Goal: Information Seeking & Learning: Check status

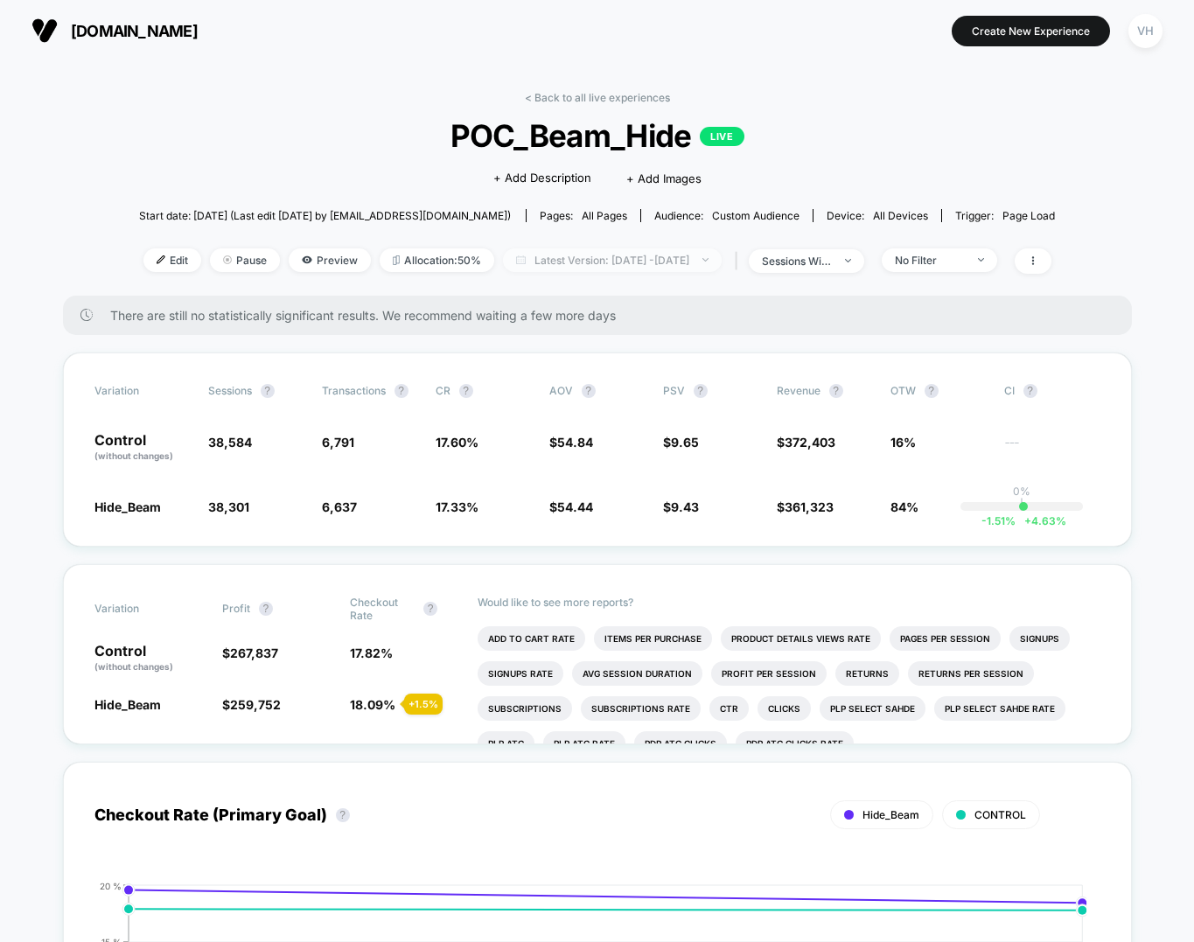
click at [599, 254] on span "Latest Version: [DATE] - [DATE]" at bounding box center [612, 260] width 219 height 24
select select "*"
select select "****"
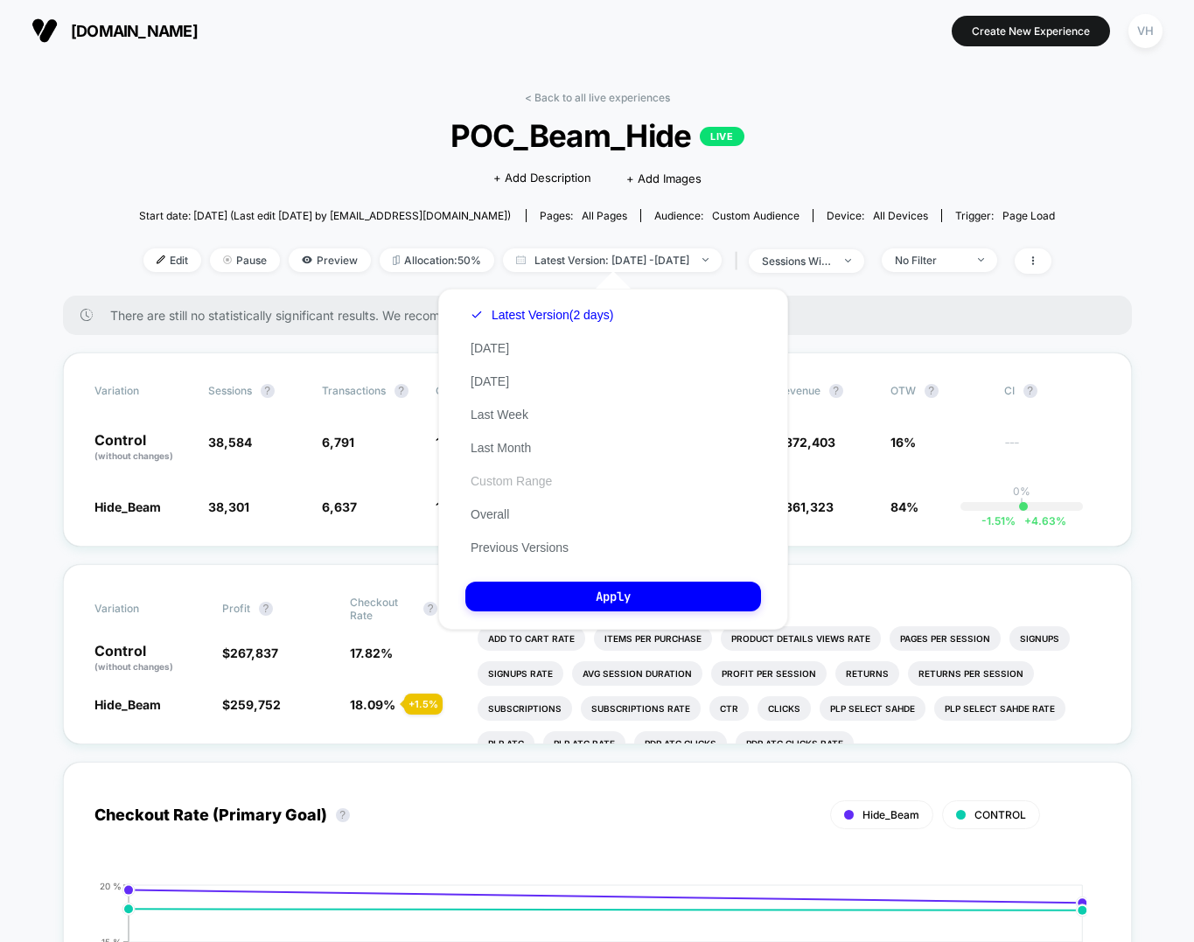
click at [474, 485] on button "Custom Range" at bounding box center [511, 481] width 92 height 16
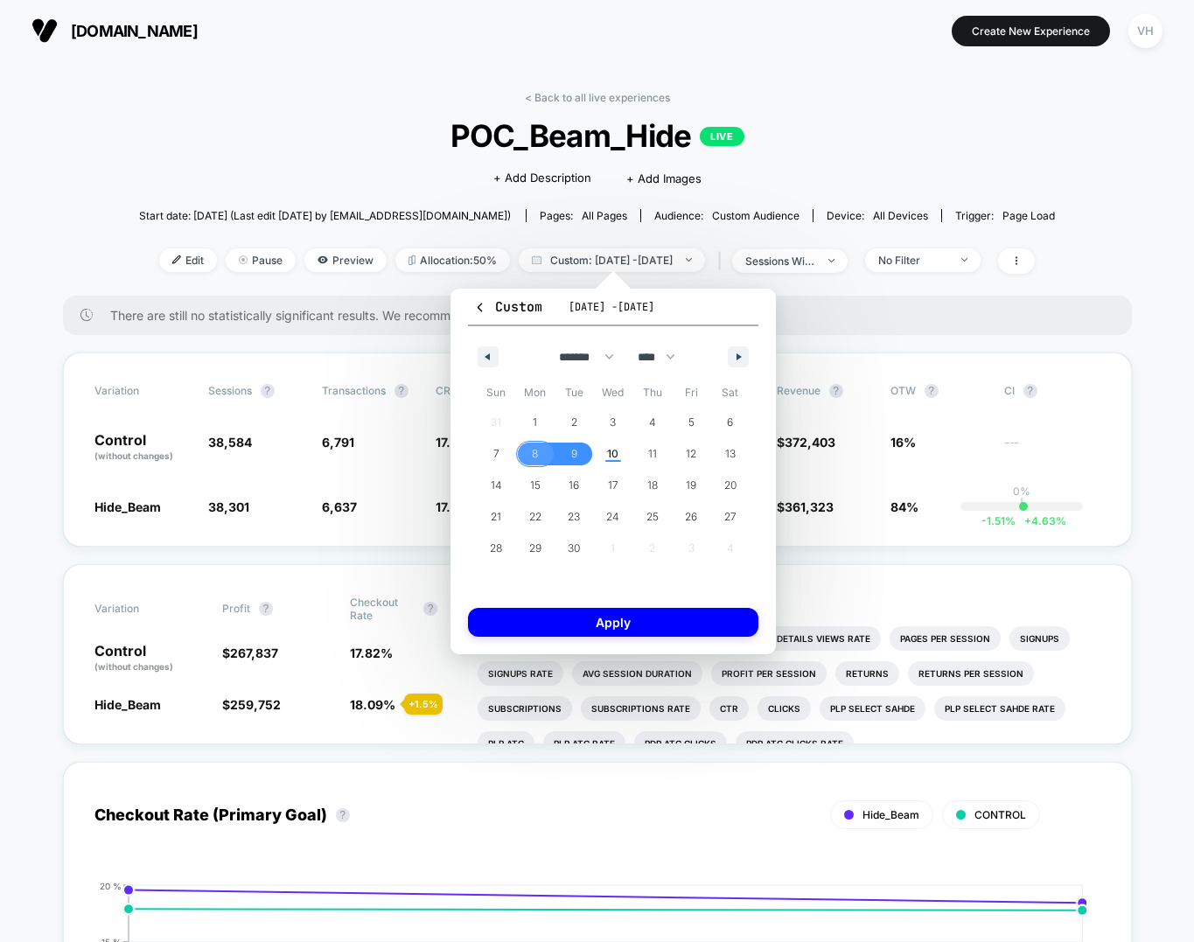
click at [529, 444] on span "8" at bounding box center [535, 454] width 39 height 23
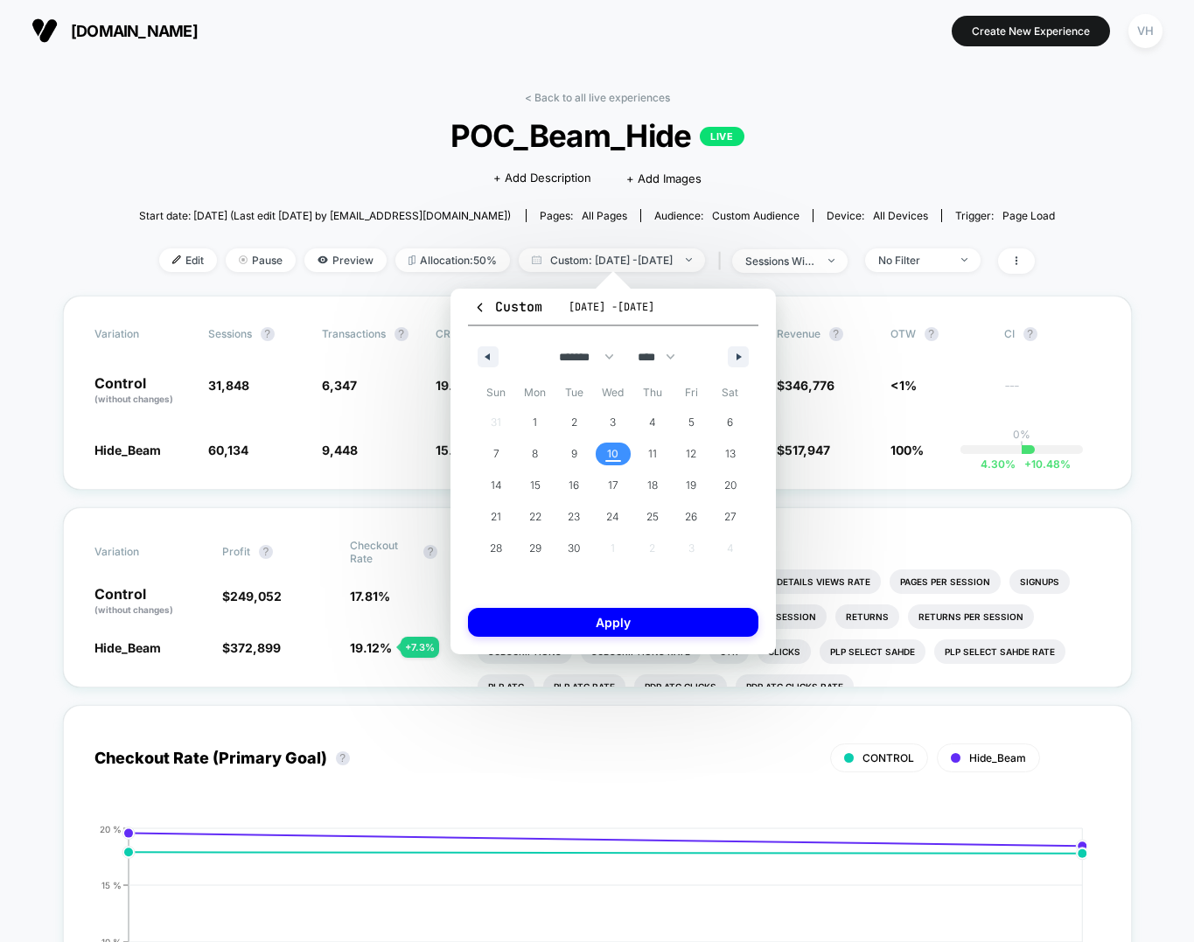
click at [616, 451] on span "10" at bounding box center [612, 453] width 11 height 31
click at [552, 615] on button "Apply" at bounding box center [613, 622] width 290 height 29
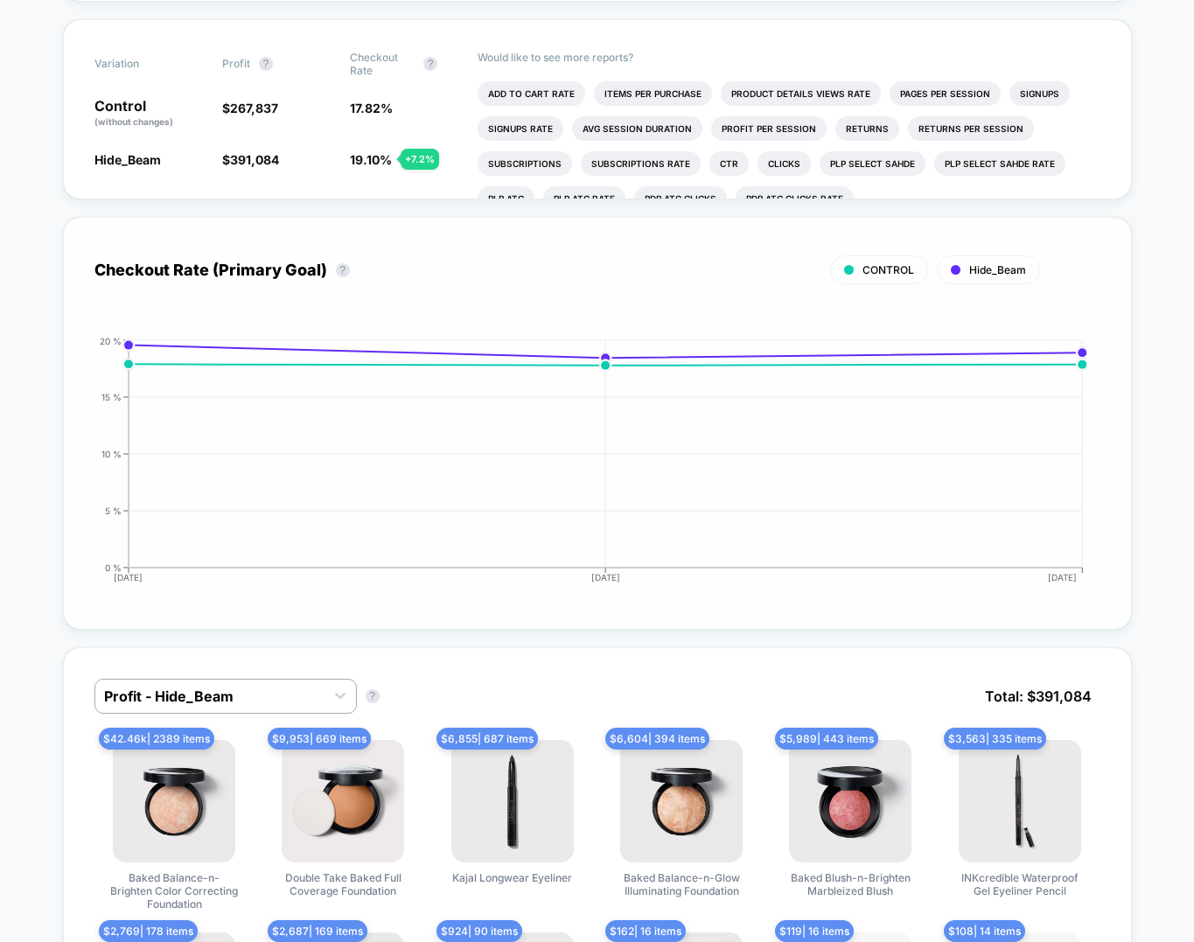
scroll to position [299, 0]
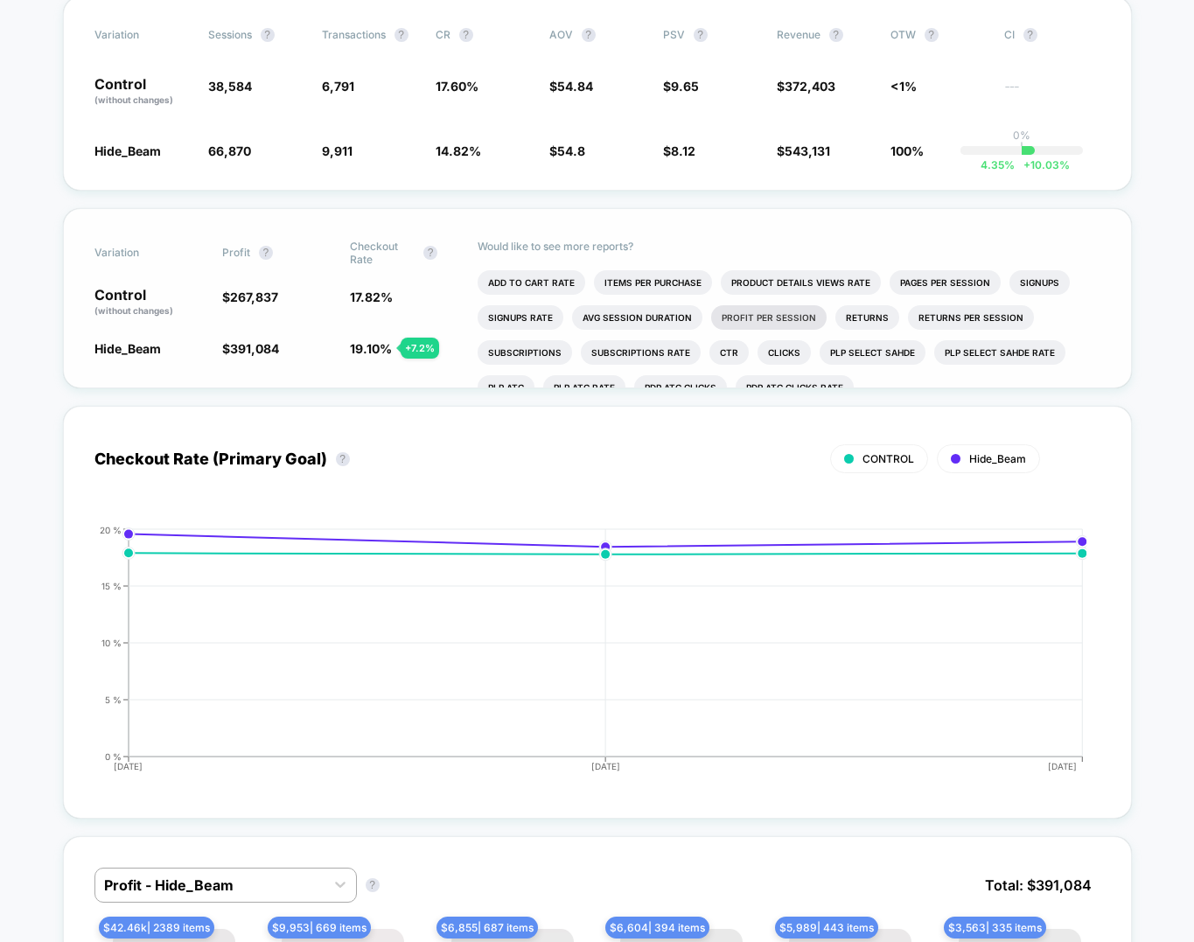
click at [731, 305] on li "Profit Per Session" at bounding box center [768, 317] width 115 height 24
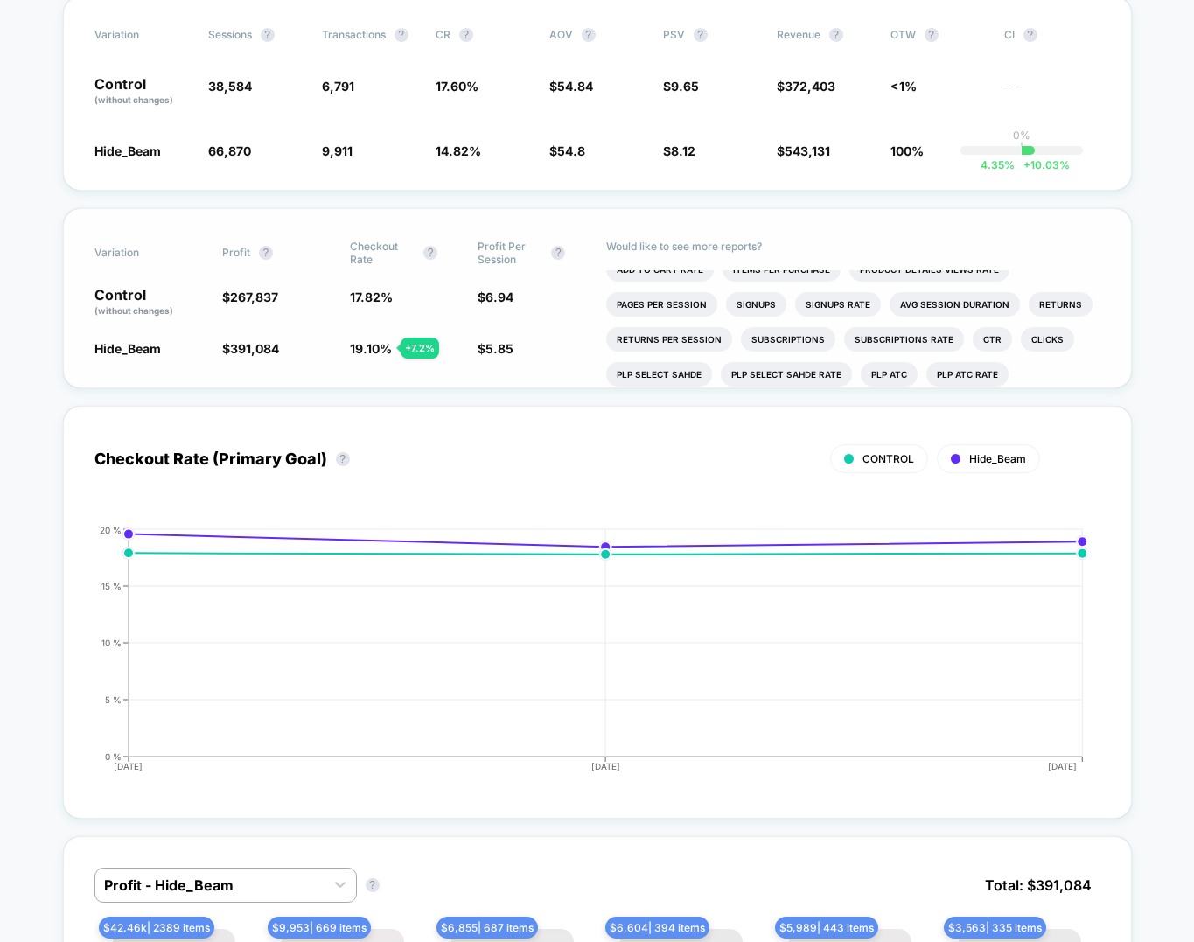
scroll to position [16, 0]
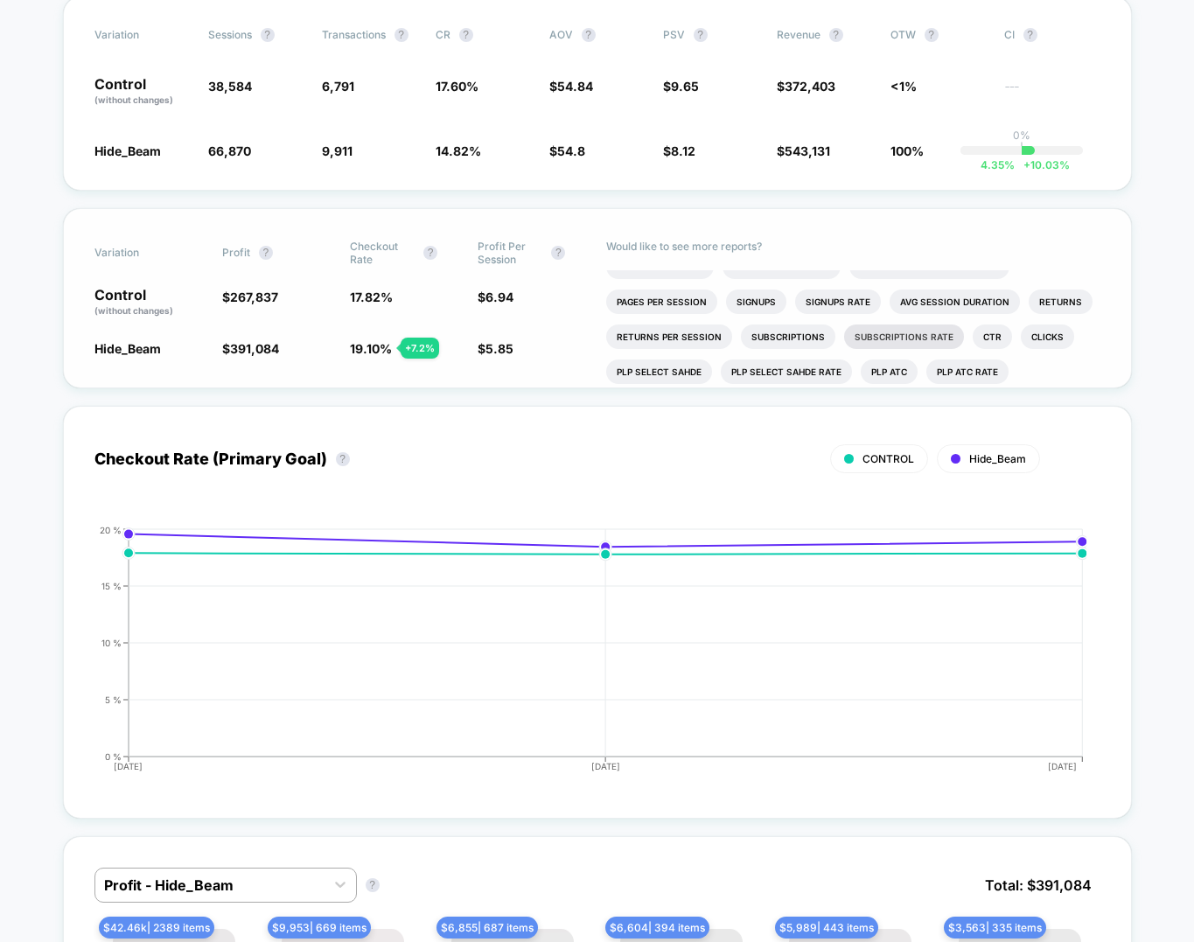
click at [876, 334] on li "Subscriptions Rate" at bounding box center [904, 336] width 120 height 24
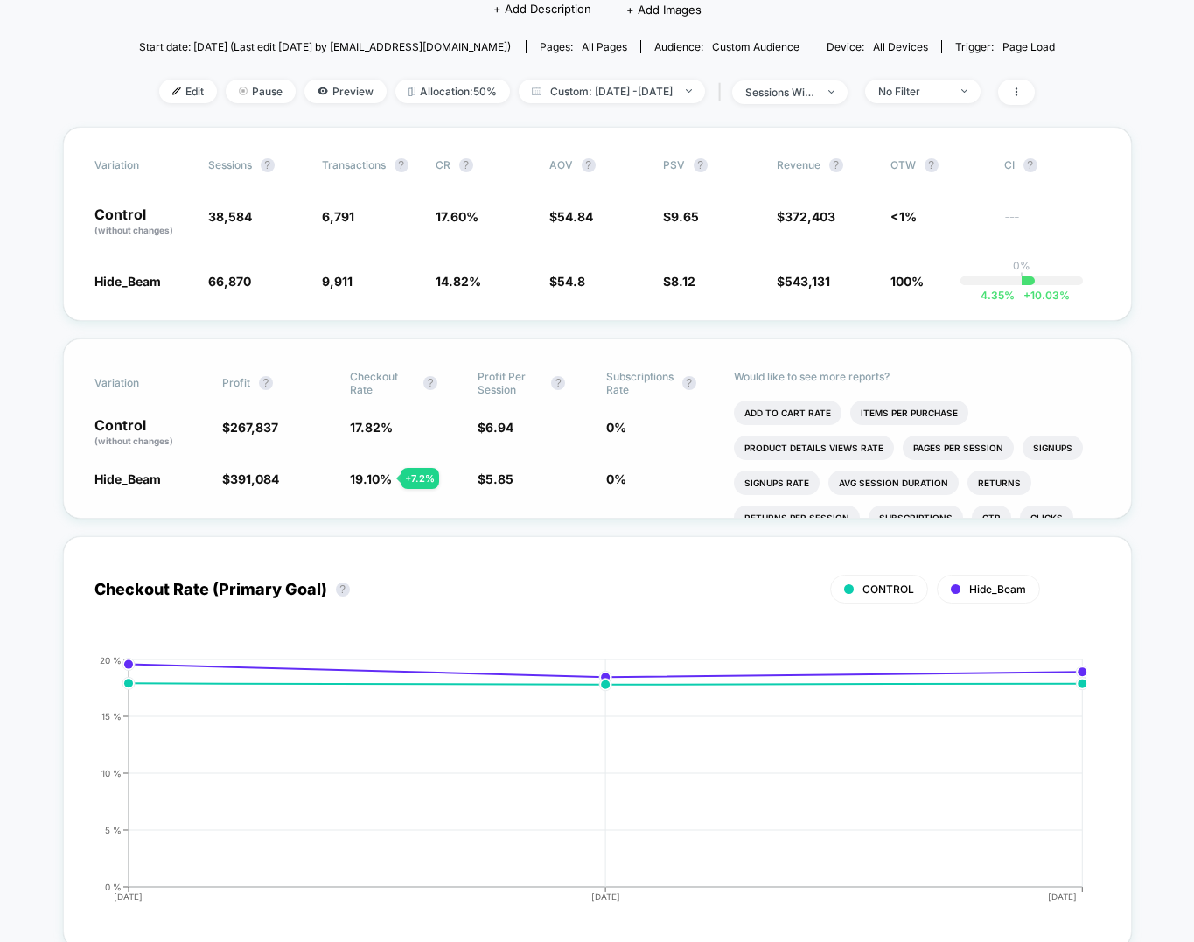
scroll to position [161, 0]
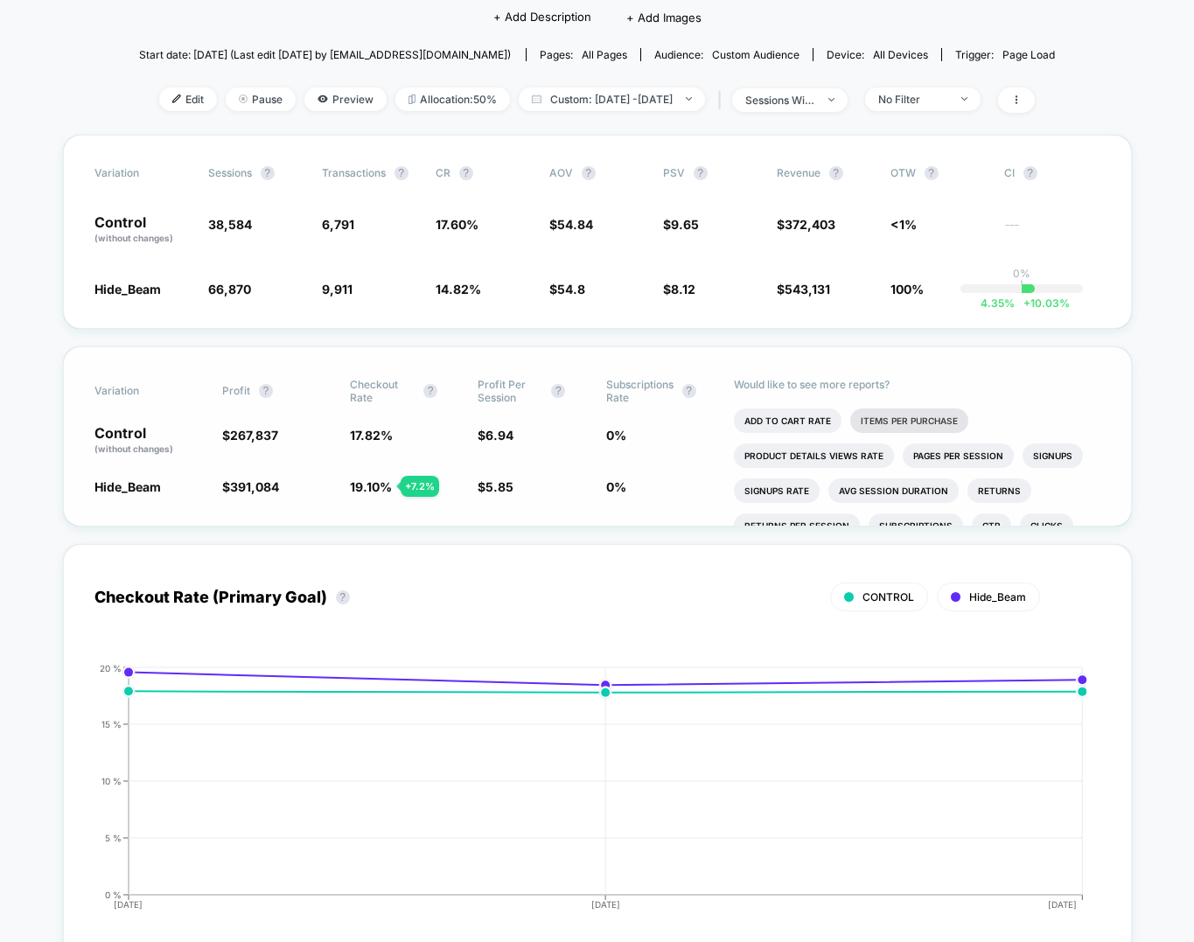
click at [901, 427] on li "Items Per Purchase" at bounding box center [909, 420] width 118 height 24
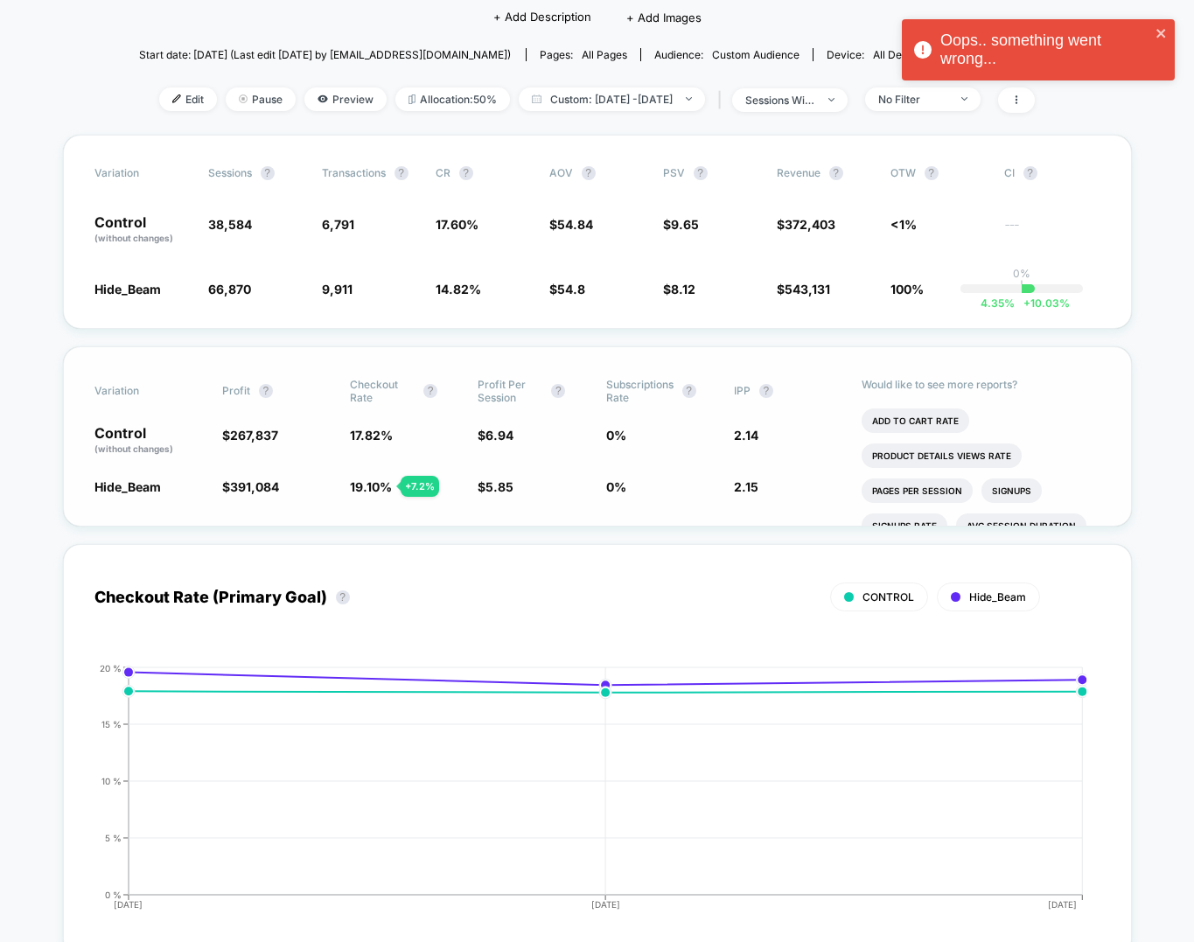
click at [968, 110] on div "Edit Pause Preview Allocation: 50% Custom: Sep 8, 2025 - Sep 10, 2025 | session…" at bounding box center [597, 99] width 917 height 25
click at [959, 108] on span "No Filter" at bounding box center [922, 99] width 115 height 24
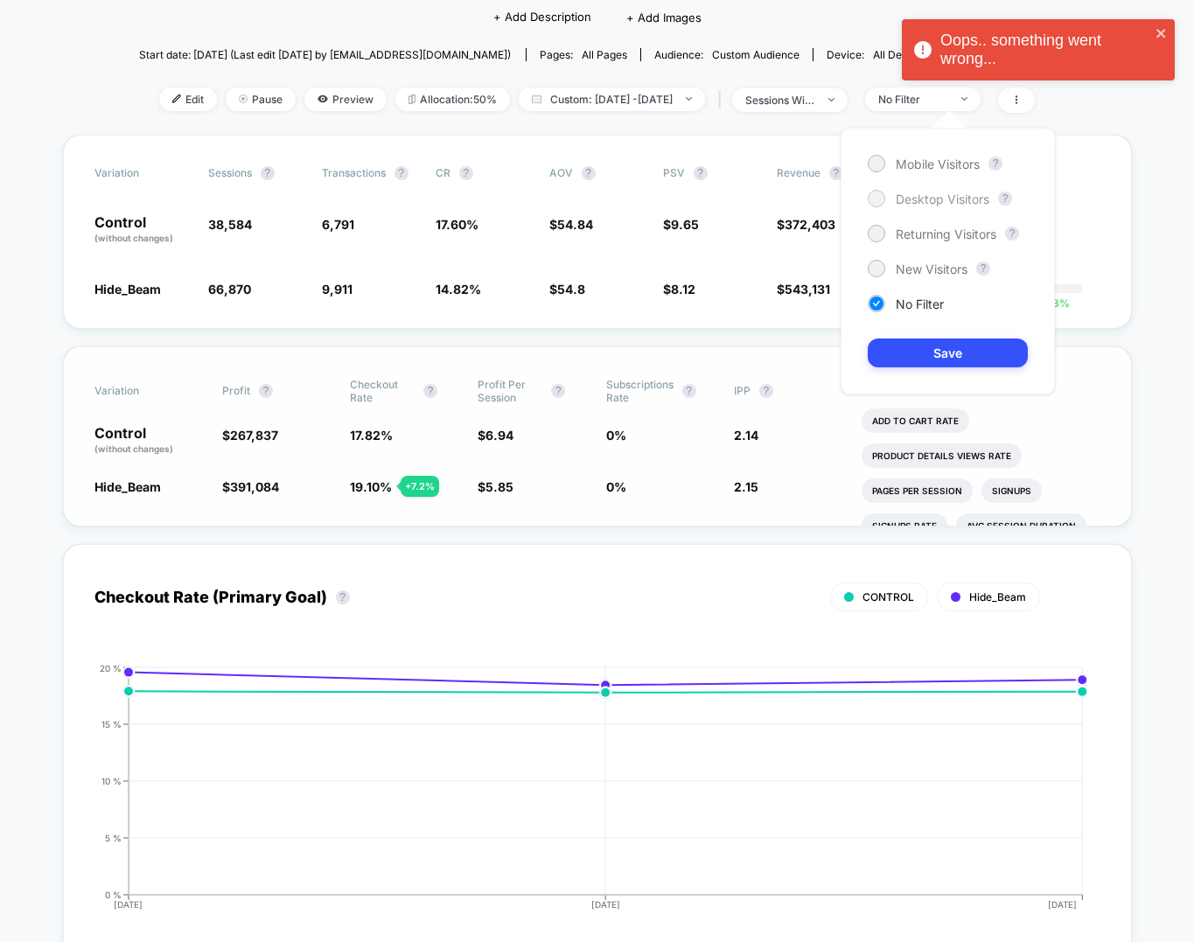
click at [925, 194] on span "Desktop Visitors" at bounding box center [943, 199] width 94 height 15
click at [915, 339] on button "Save" at bounding box center [948, 352] width 160 height 29
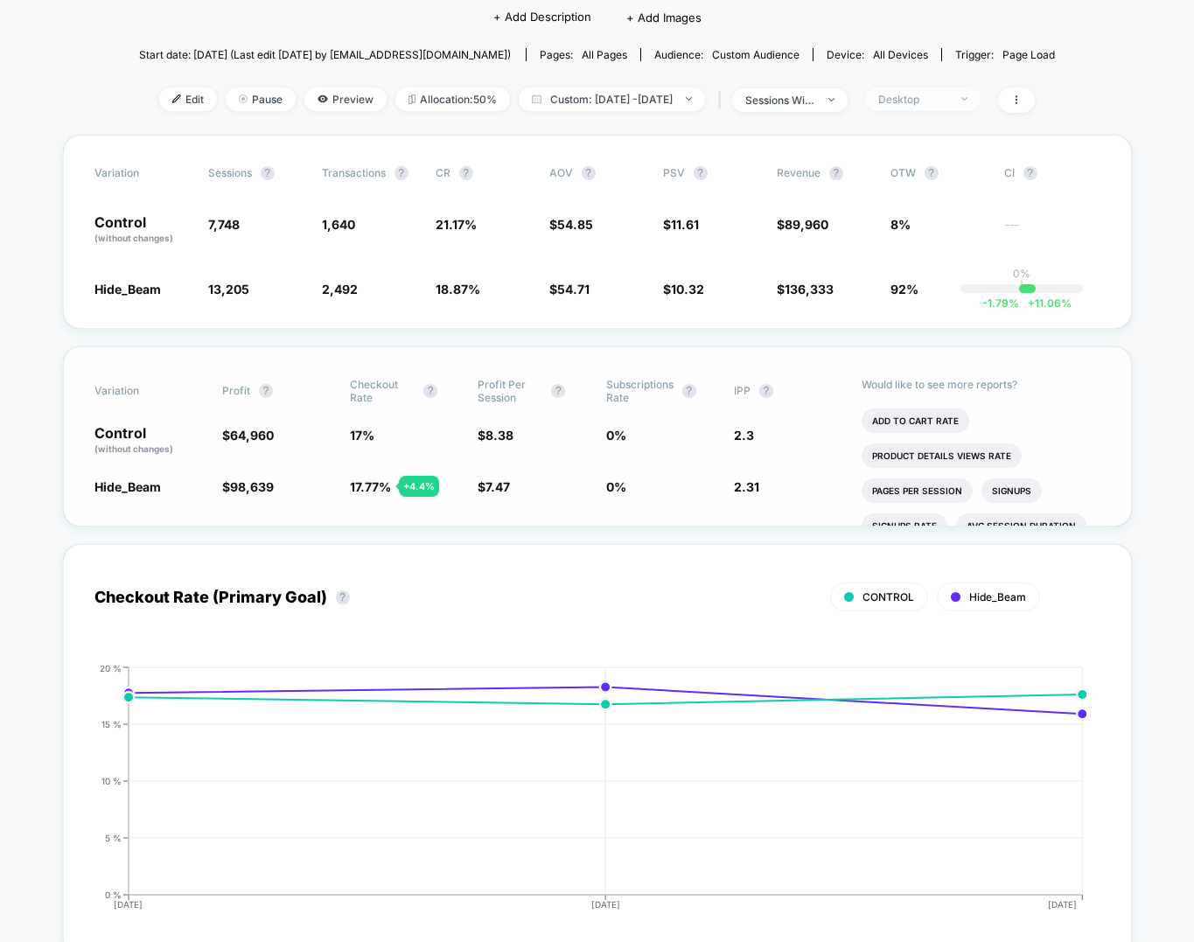
click at [948, 100] on div "Desktop" at bounding box center [913, 99] width 70 height 13
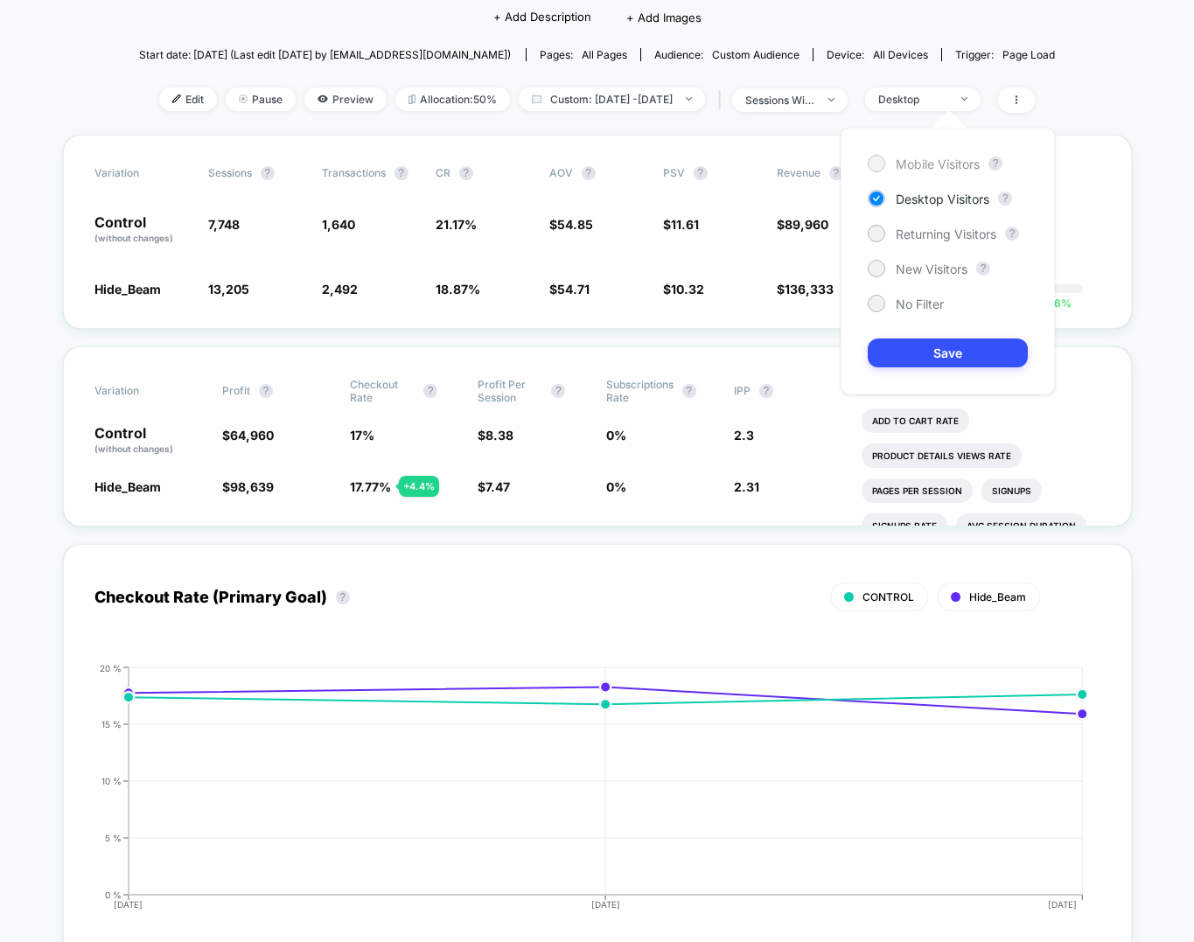
click at [918, 164] on span "Mobile Visitors" at bounding box center [938, 164] width 84 height 15
click at [933, 364] on button "Save" at bounding box center [948, 352] width 160 height 29
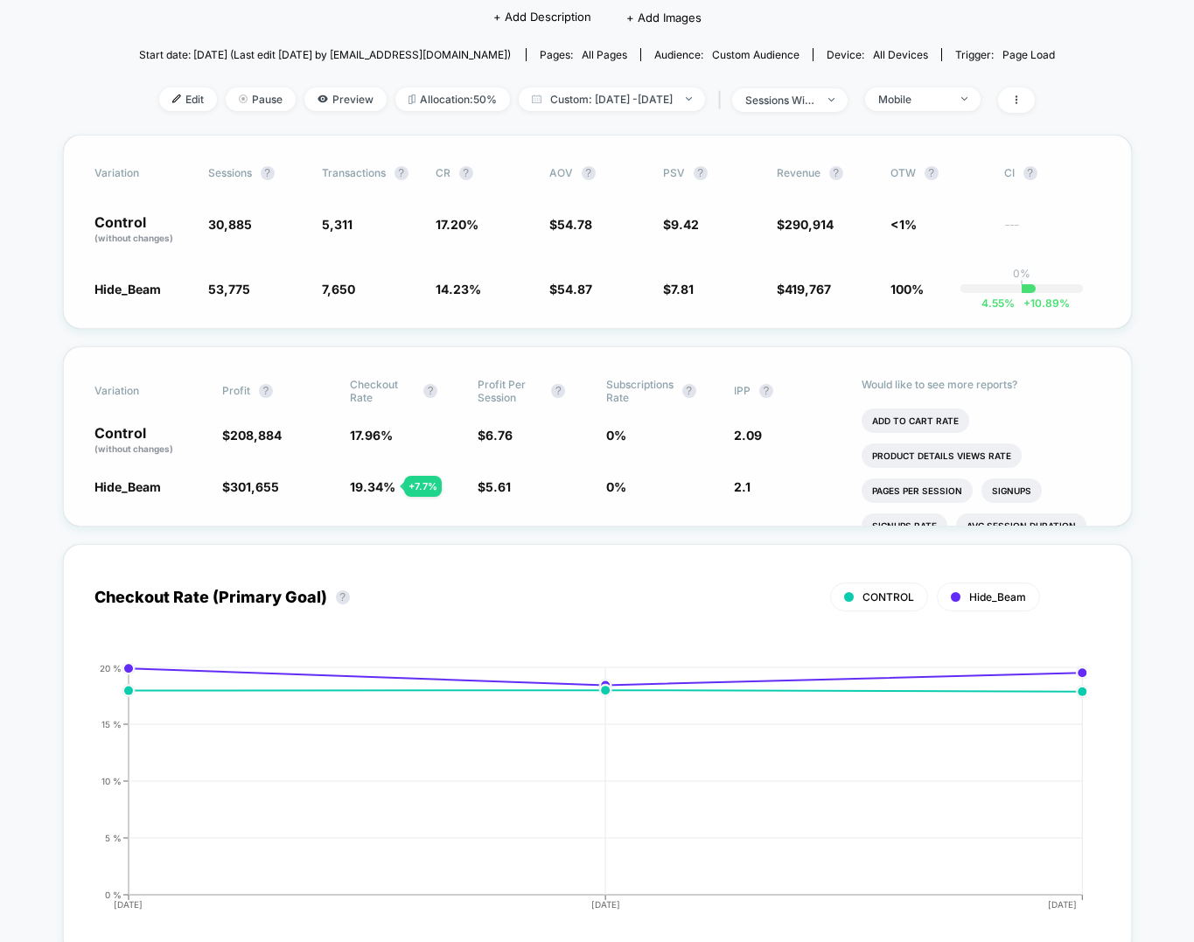
click at [219, 221] on span "30,885" at bounding box center [230, 224] width 44 height 15
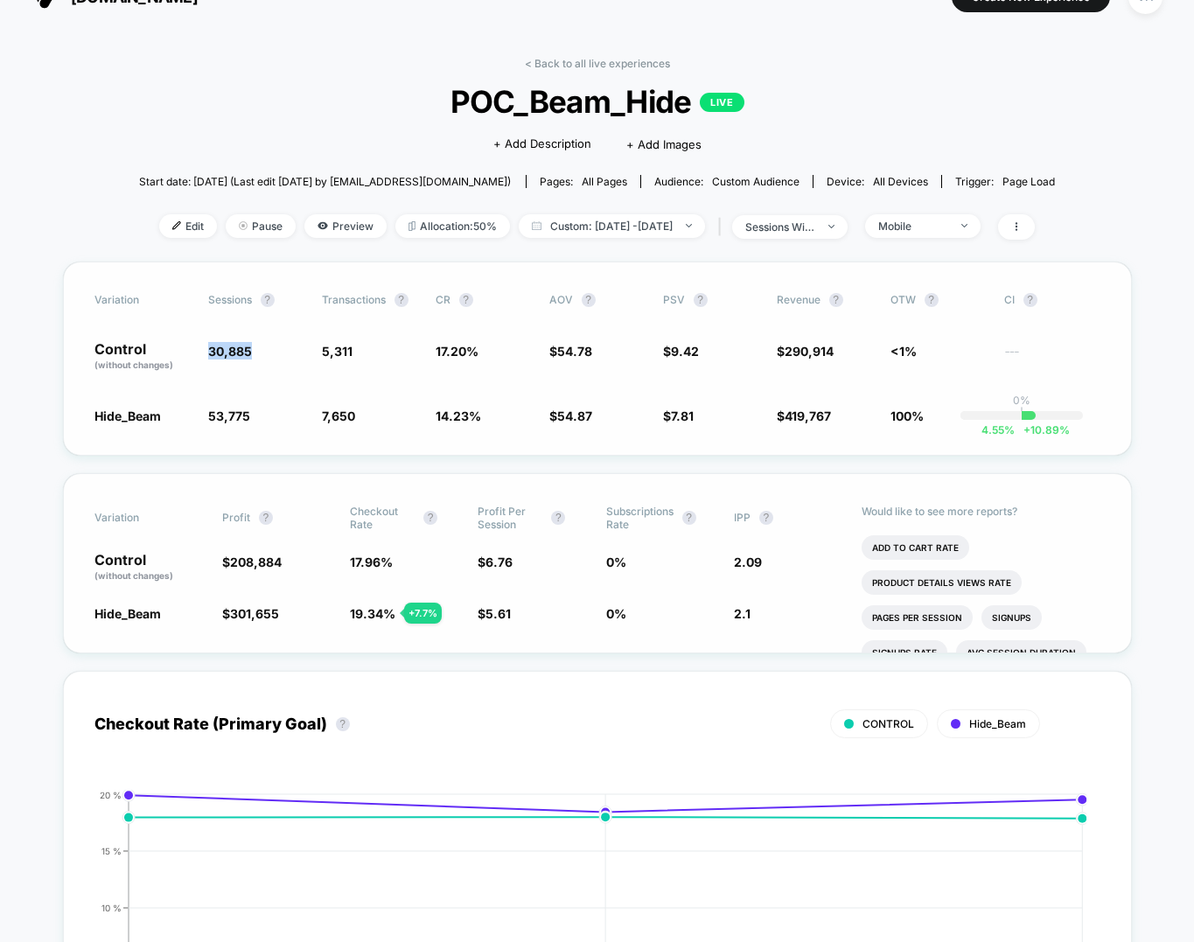
scroll to position [26, 0]
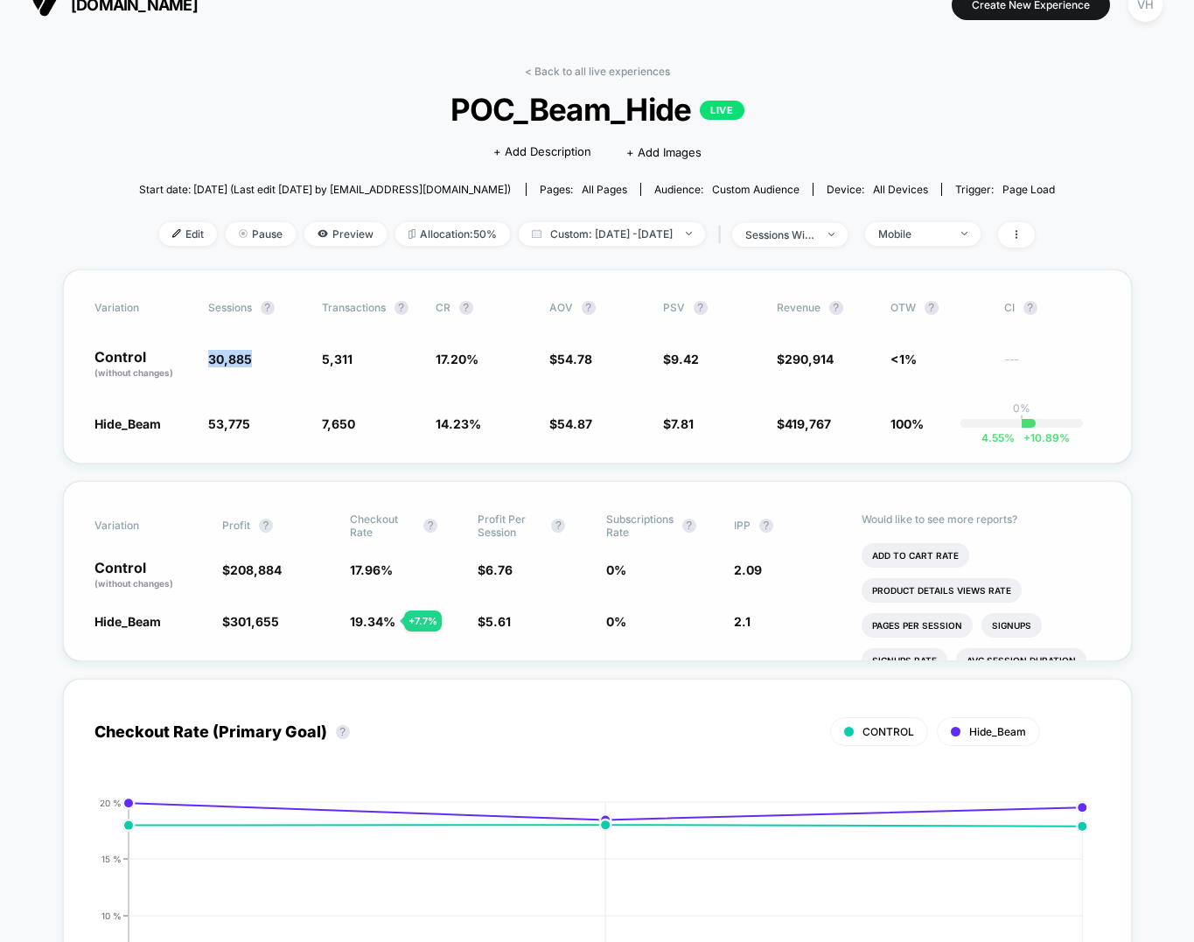
copy span "30,885"
click at [334, 356] on span "5,311" at bounding box center [337, 359] width 31 height 15
copy span "5,311"
click at [223, 422] on span "53,775" at bounding box center [229, 423] width 42 height 15
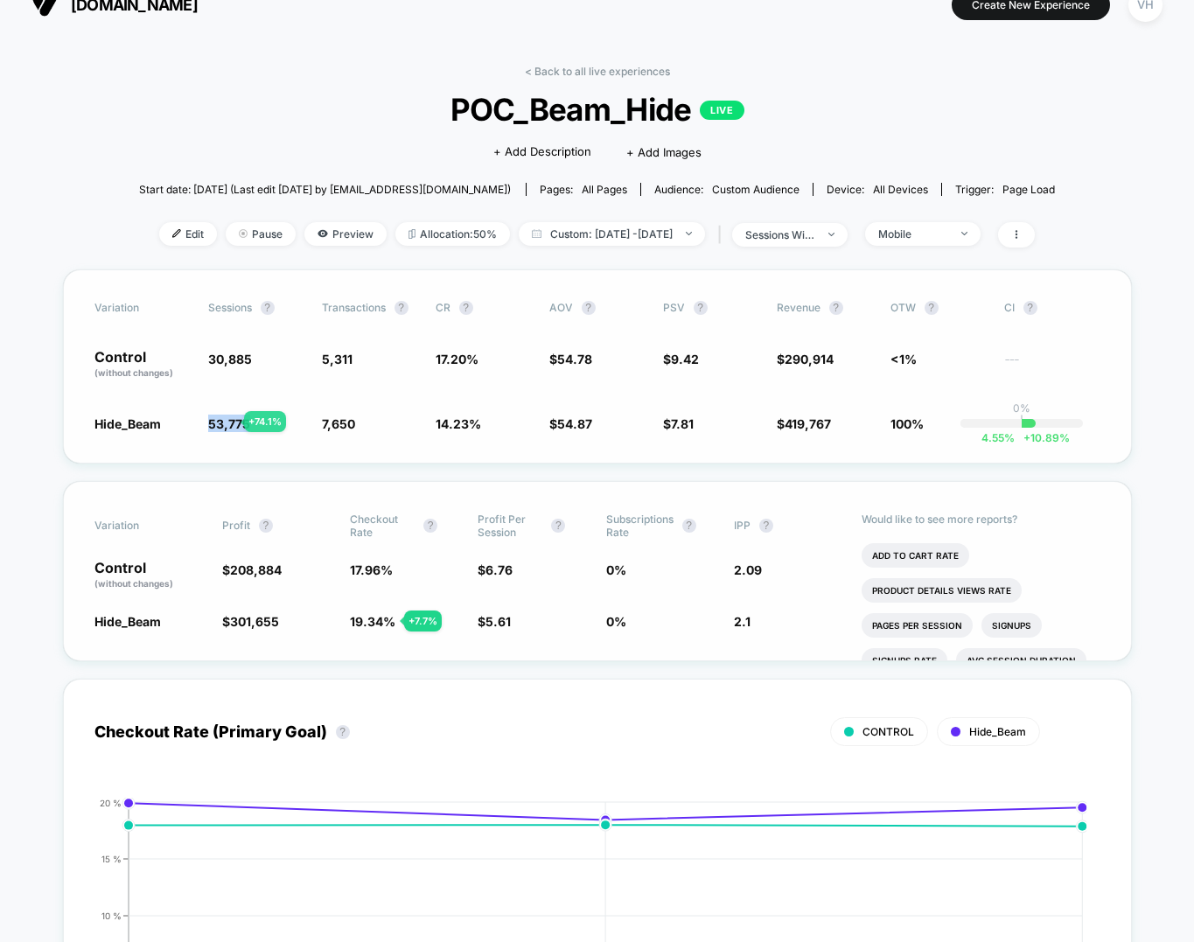
click at [223, 422] on span "53,775" at bounding box center [229, 423] width 42 height 15
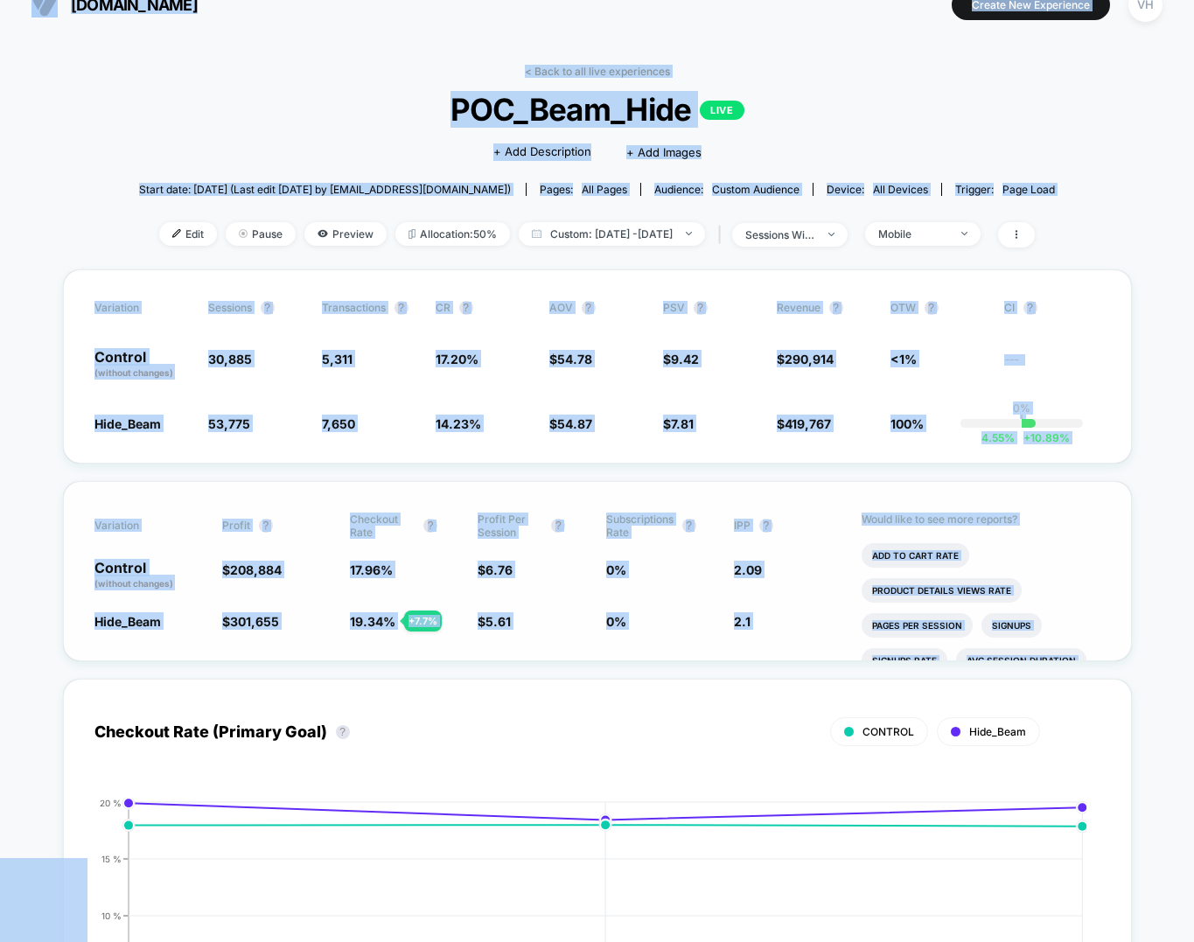
copy body "laurageller.com Create New Experience VH laurageller.com < Back to all live exp…"
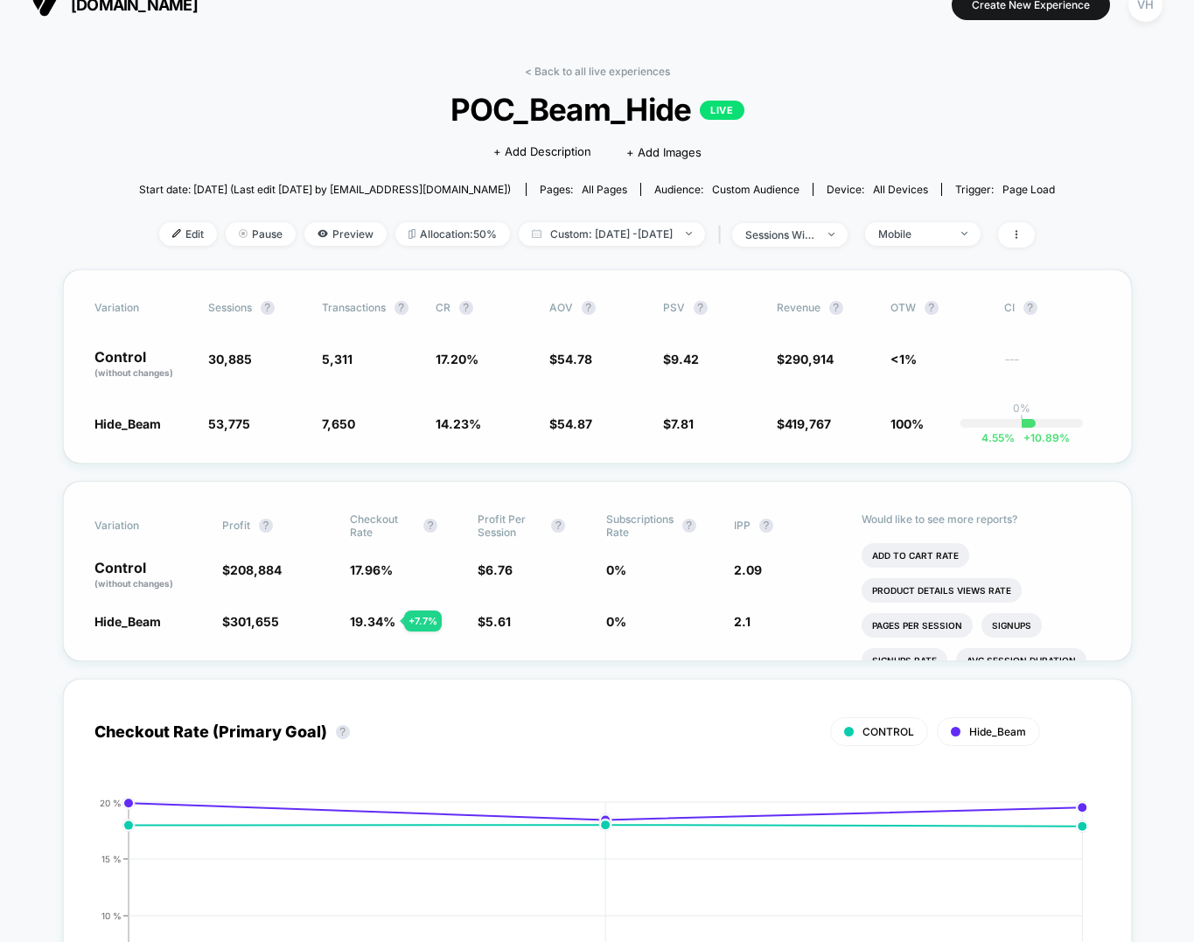
click at [95, 399] on div "Variation Sessions ? Transactions ? CR ? AOV ? PSV ? Revenue ? OTW ? CI ? Contr…" at bounding box center [597, 366] width 1069 height 194
click at [212, 418] on span "53,775" at bounding box center [229, 423] width 42 height 15
copy span "53,775"
click at [341, 427] on span "7,650" at bounding box center [338, 423] width 33 height 15
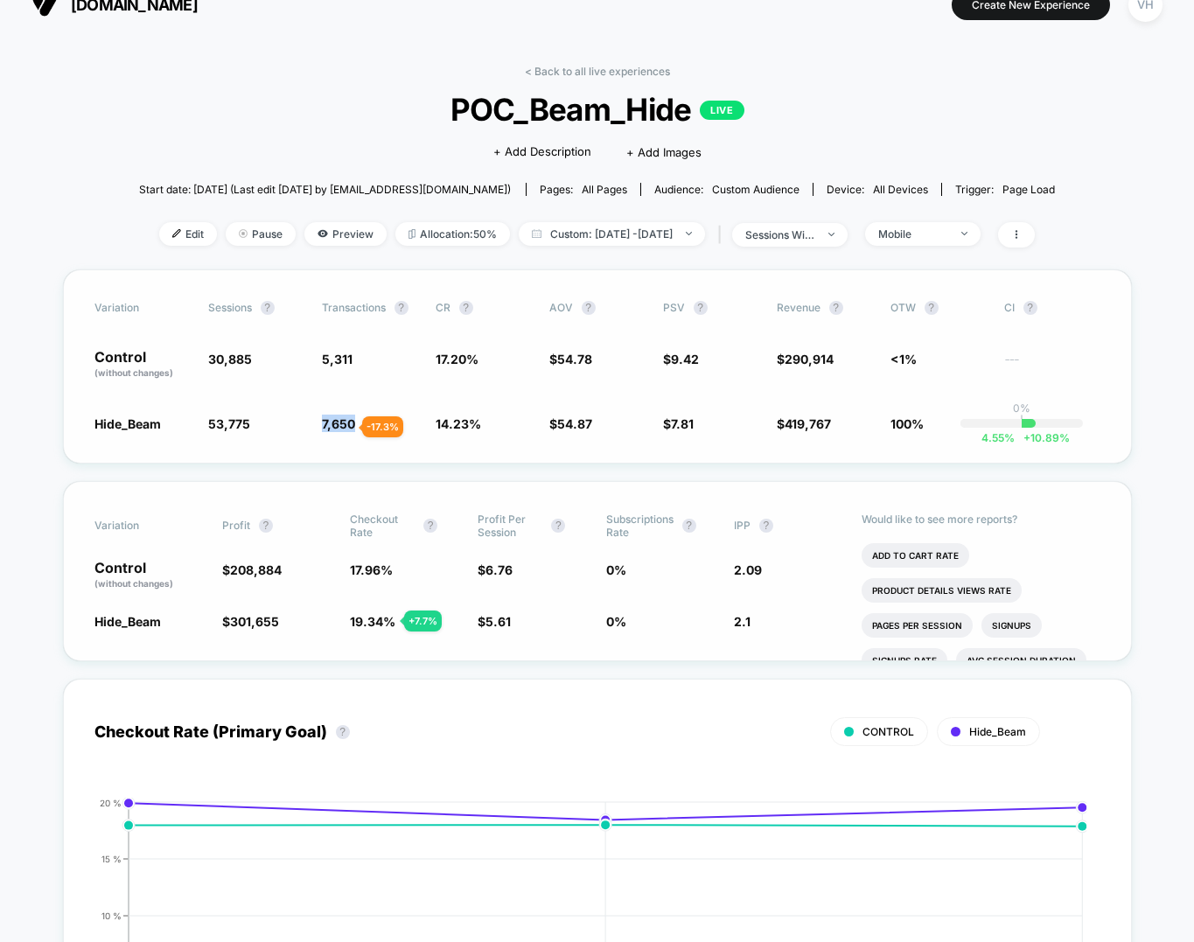
click at [341, 427] on span "7,650" at bounding box center [338, 423] width 33 height 15
copy span "7,650"
click at [944, 235] on div "Mobile" at bounding box center [913, 233] width 70 height 13
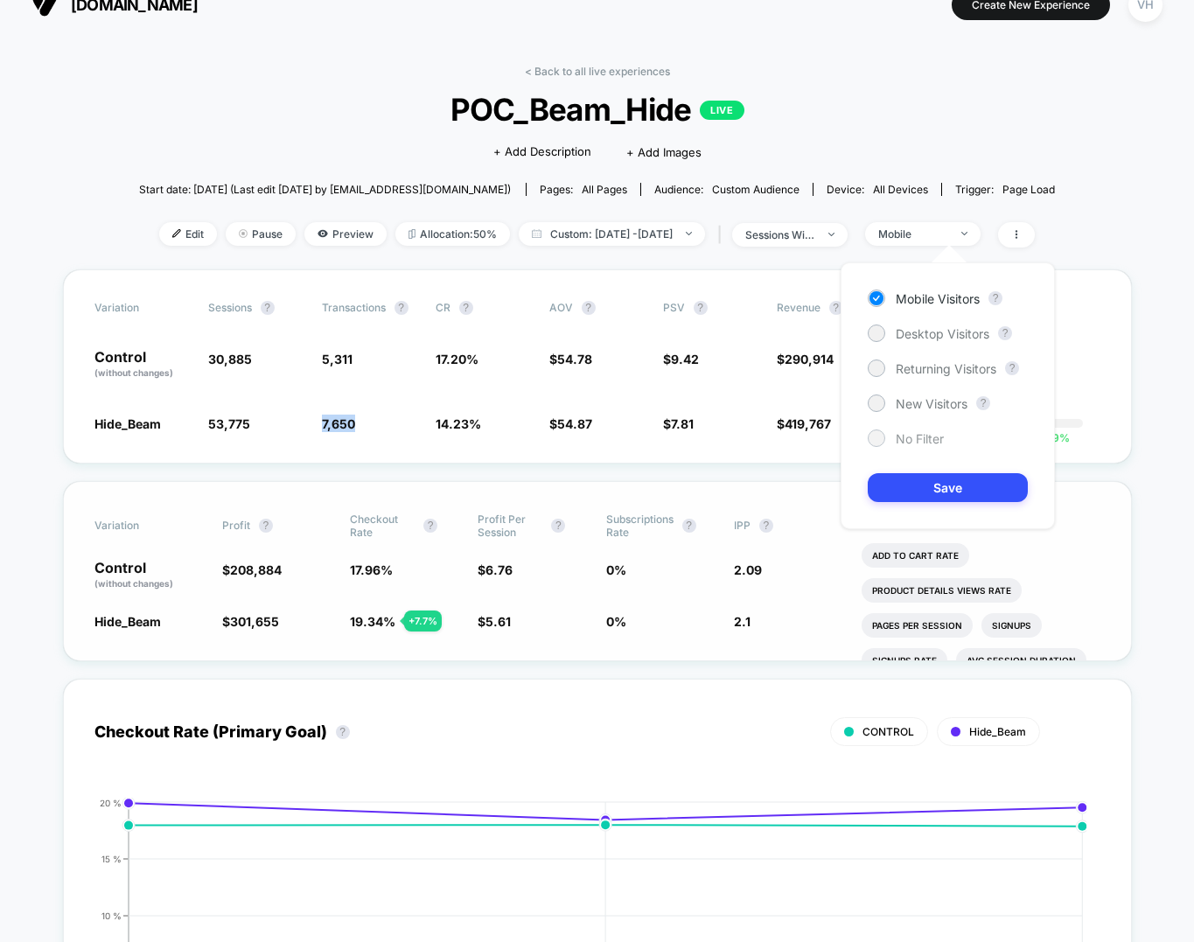
click at [939, 439] on span "No Filter" at bounding box center [920, 438] width 48 height 15
click at [934, 489] on button "Save" at bounding box center [948, 487] width 160 height 29
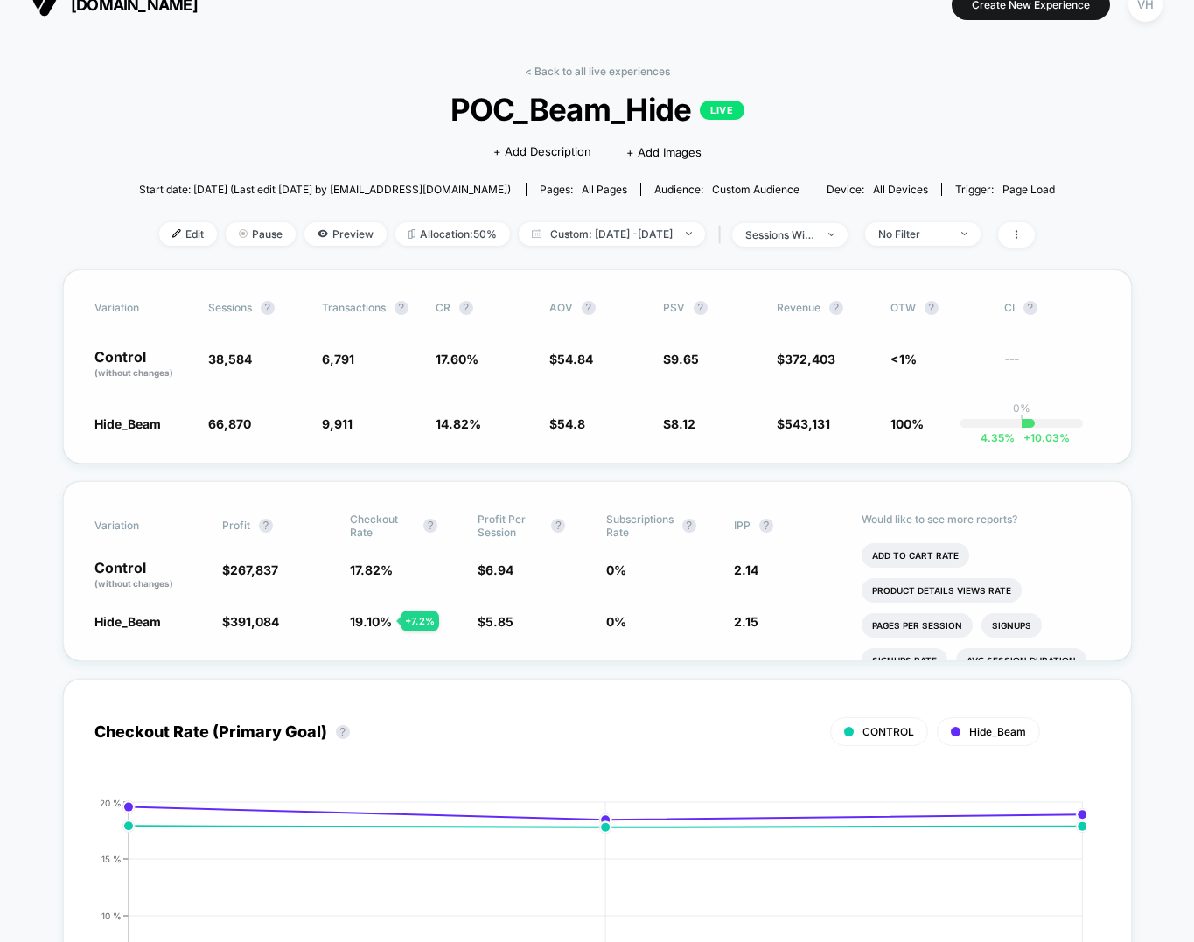
click at [232, 356] on span "38,584" at bounding box center [230, 359] width 44 height 15
copy span "38,584"
click at [324, 348] on div "Variation Sessions ? Transactions ? CR ? AOV ? PSV ? Revenue ? OTW ? CI ? Contr…" at bounding box center [597, 366] width 1069 height 194
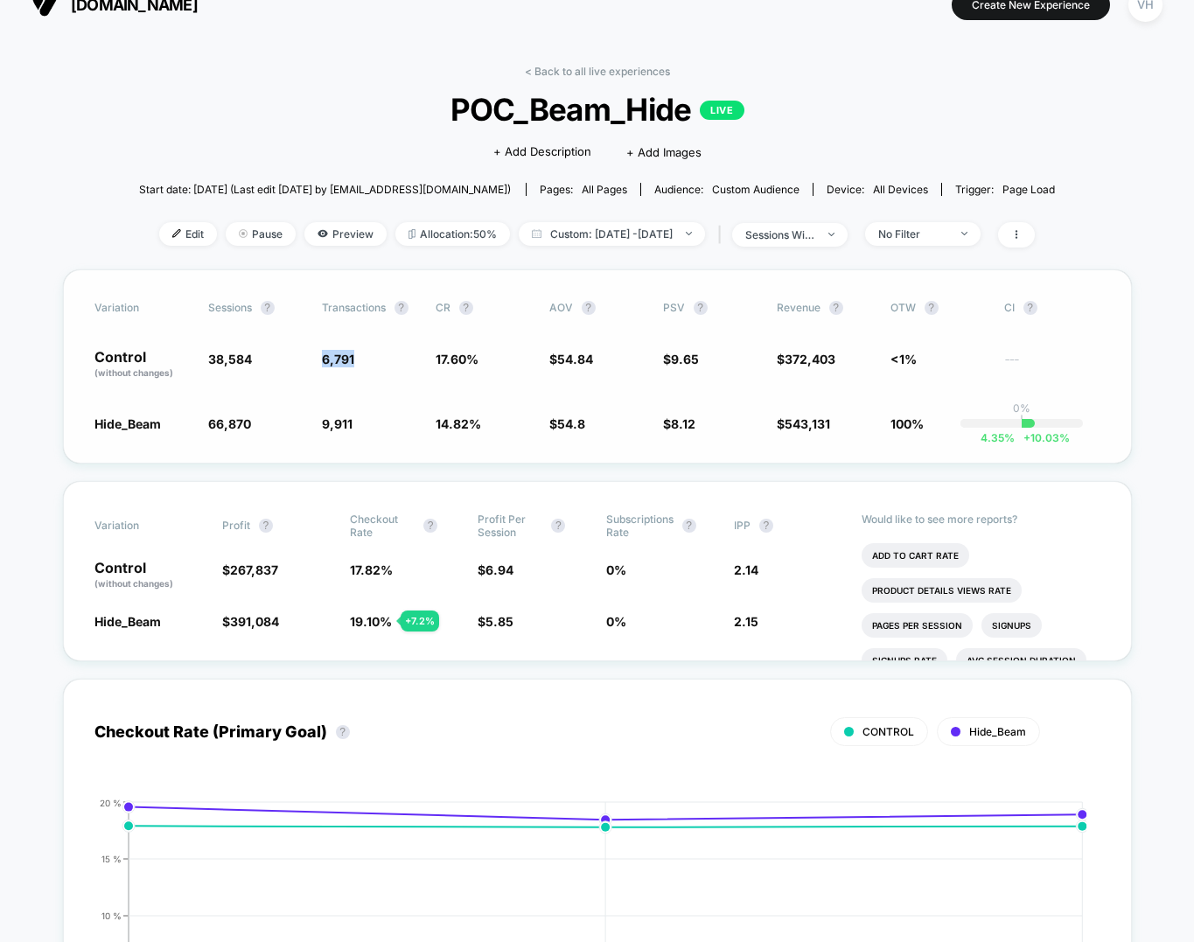
copy span "6,791"
click at [212, 429] on span "66,870" at bounding box center [229, 423] width 43 height 15
click at [212, 427] on span "66,870" at bounding box center [229, 423] width 43 height 15
click at [230, 417] on span "66,870" at bounding box center [229, 423] width 43 height 15
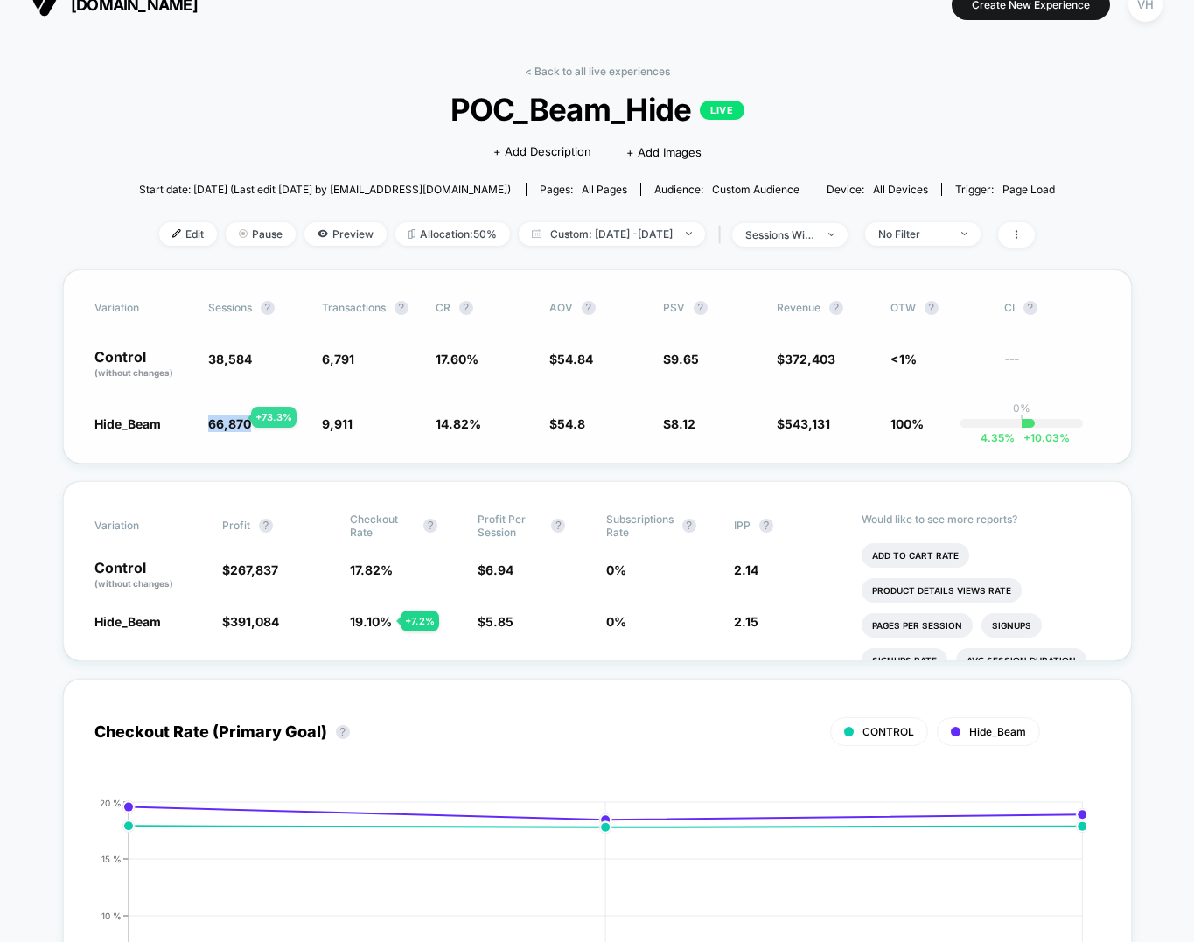
copy span "66,870"
click at [342, 422] on span "9,911" at bounding box center [337, 423] width 31 height 15
copy span "9,911"
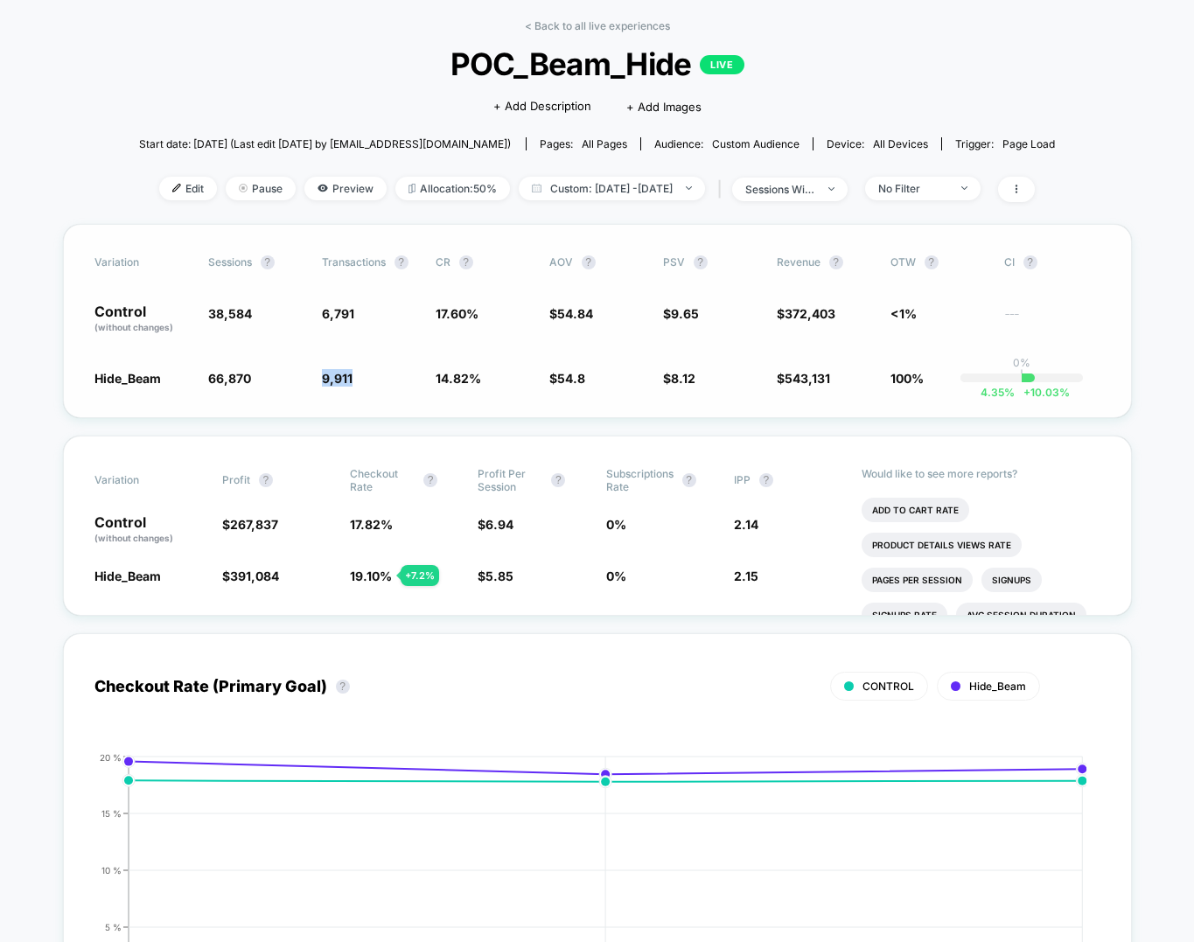
scroll to position [74, 0]
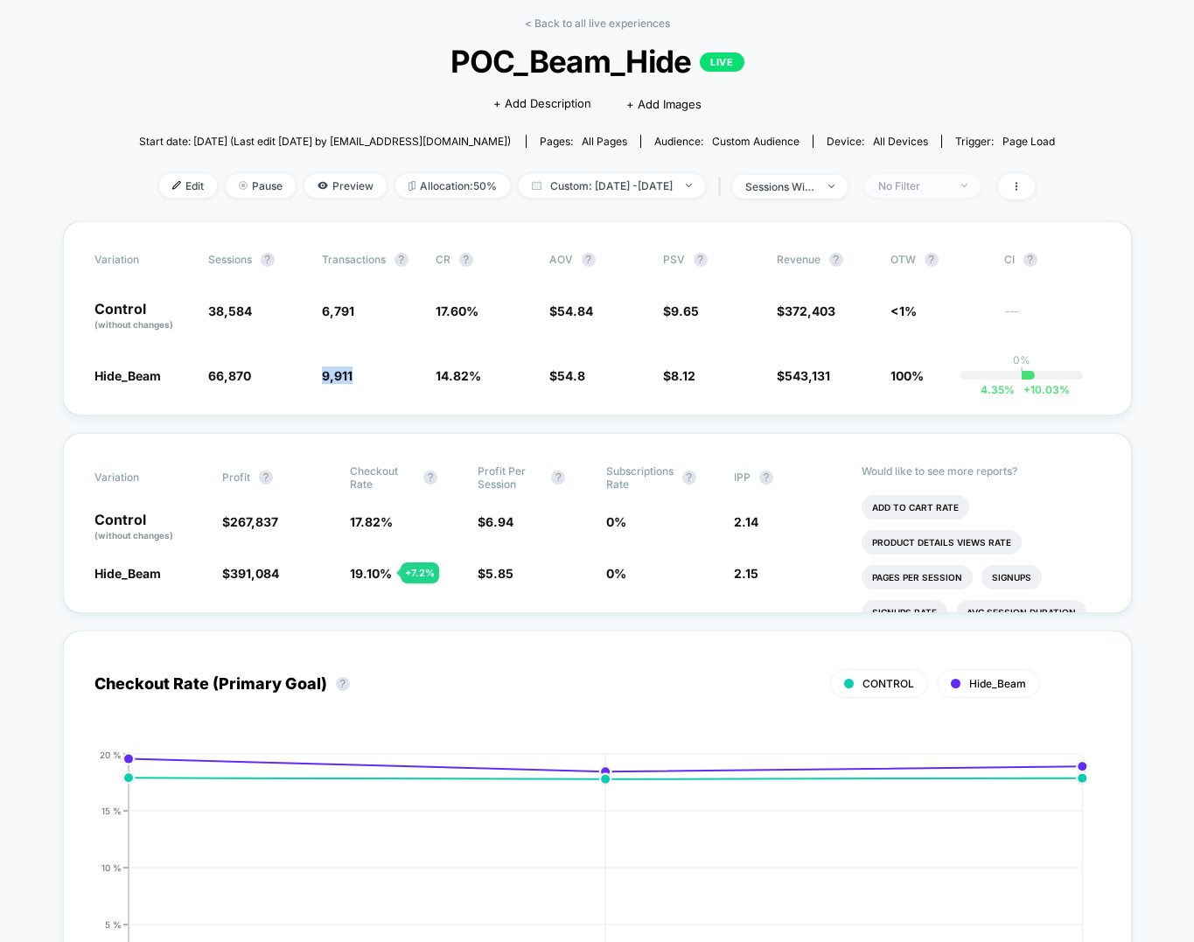
click at [980, 190] on span "No Filter" at bounding box center [922, 186] width 115 height 24
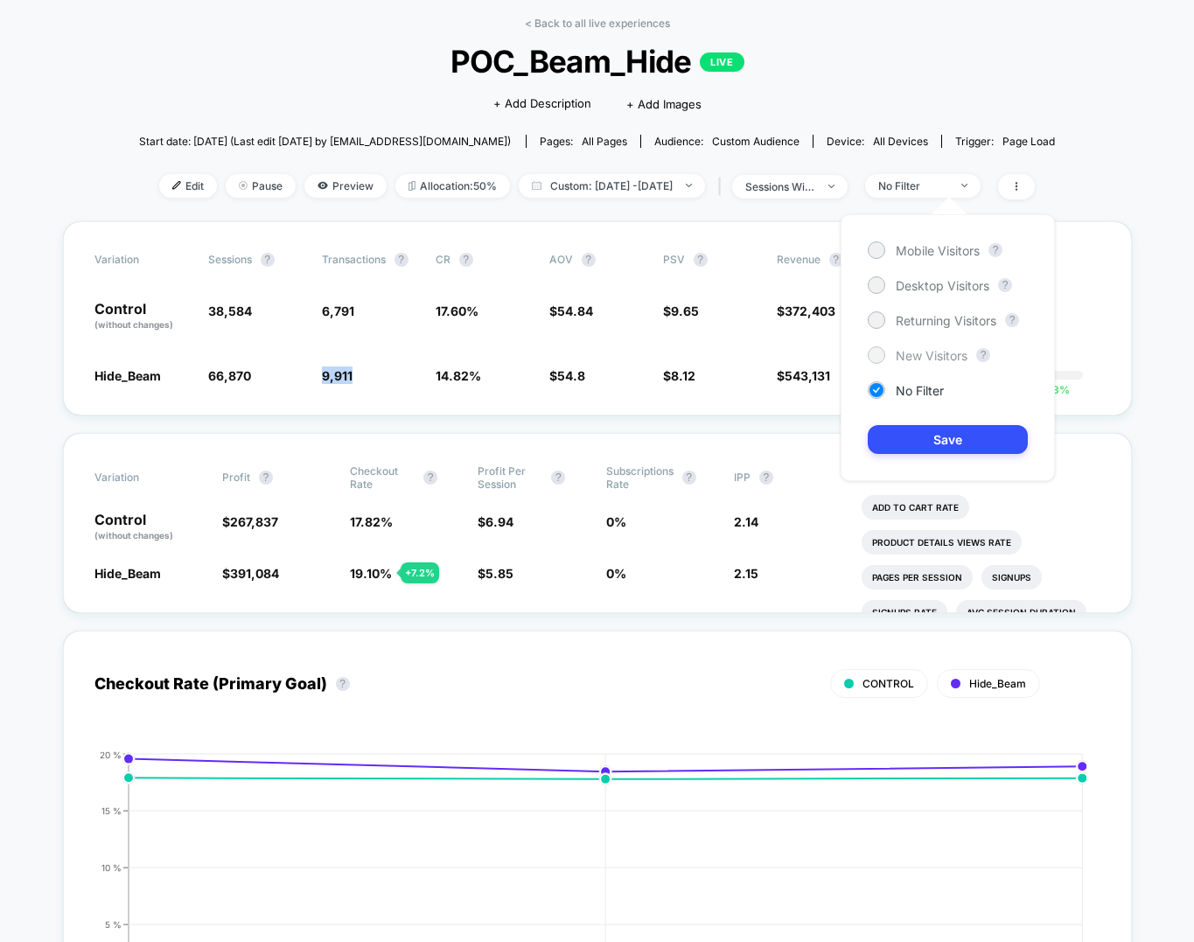
click at [939, 352] on span "New Visitors" at bounding box center [932, 355] width 72 height 15
click at [931, 434] on button "Save" at bounding box center [948, 439] width 160 height 29
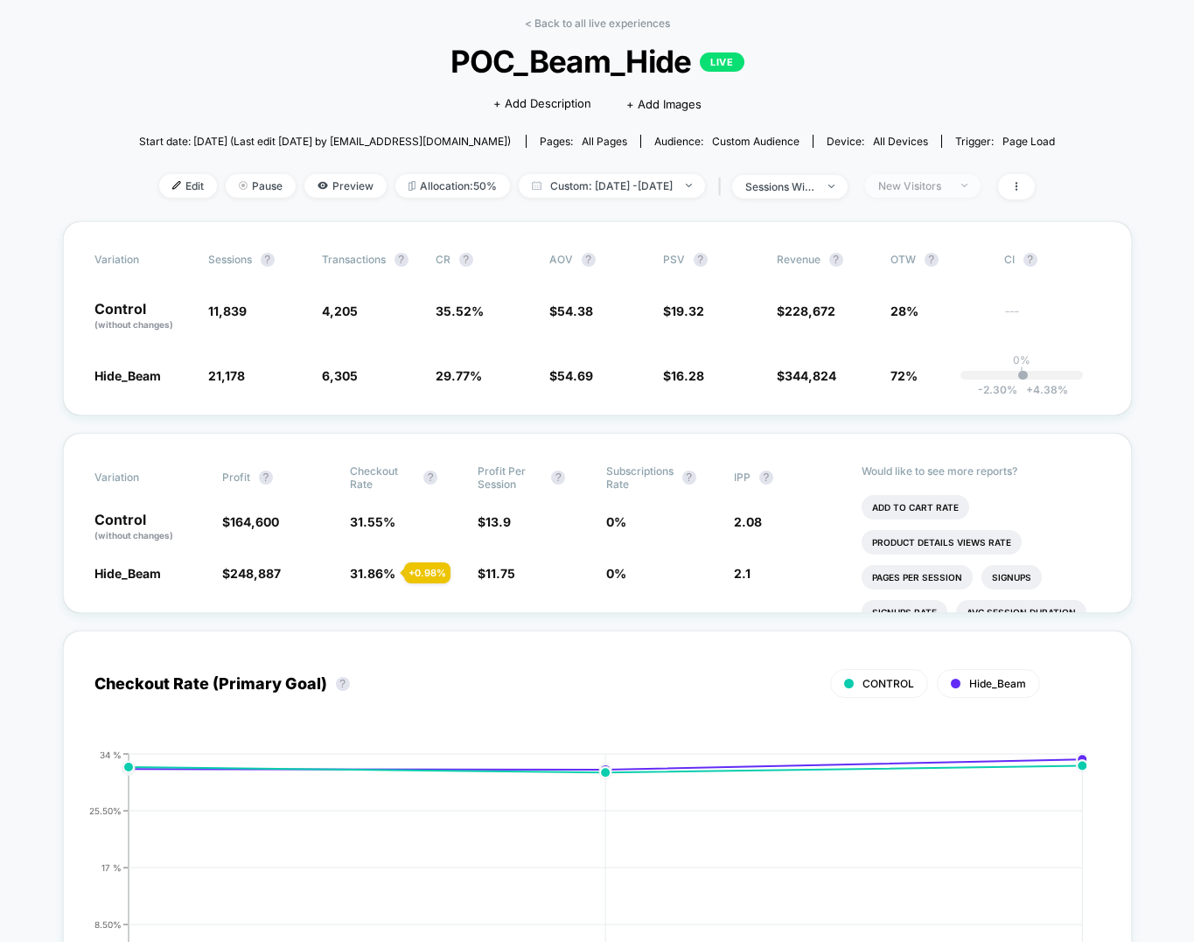
click at [948, 181] on div "New Visitors" at bounding box center [913, 185] width 70 height 13
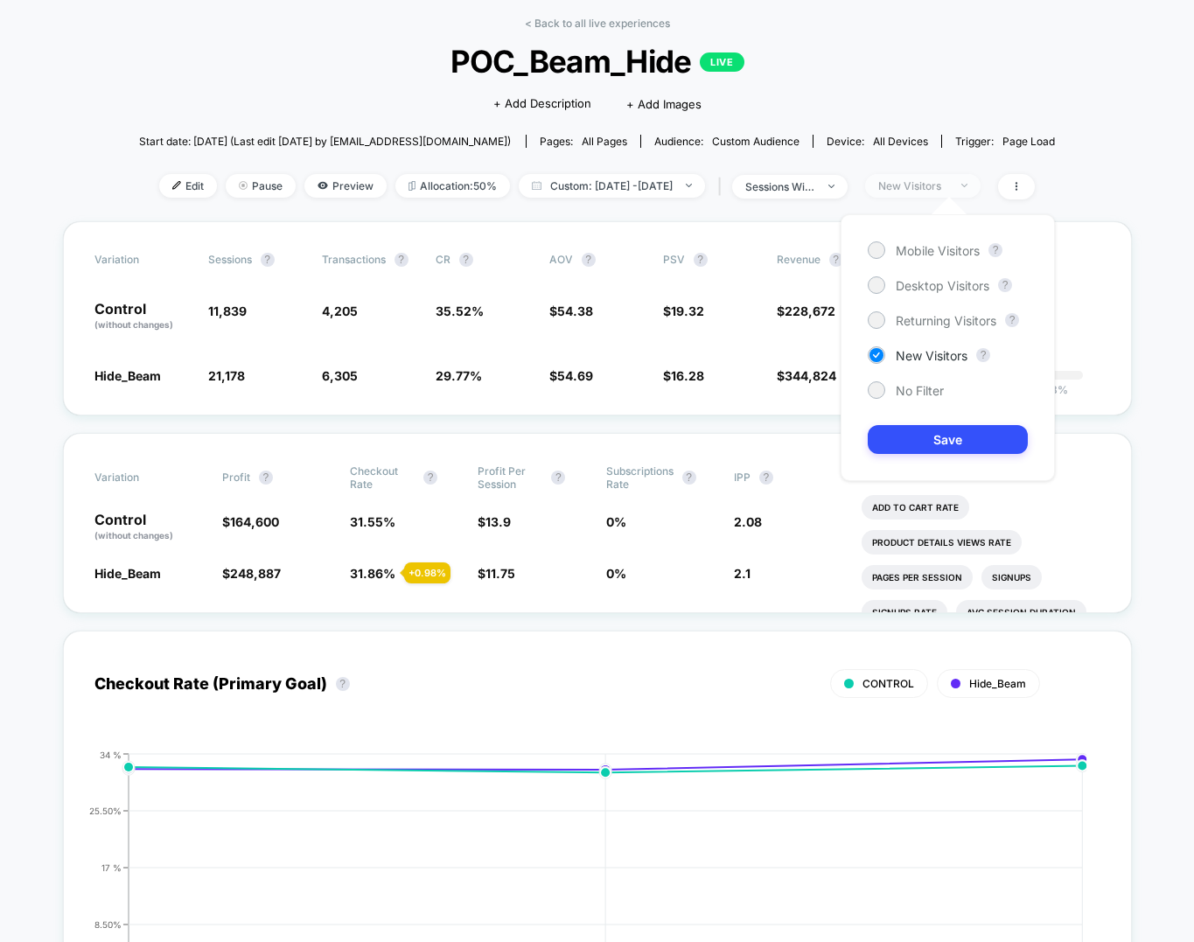
click at [948, 180] on div "New Visitors" at bounding box center [913, 185] width 70 height 13
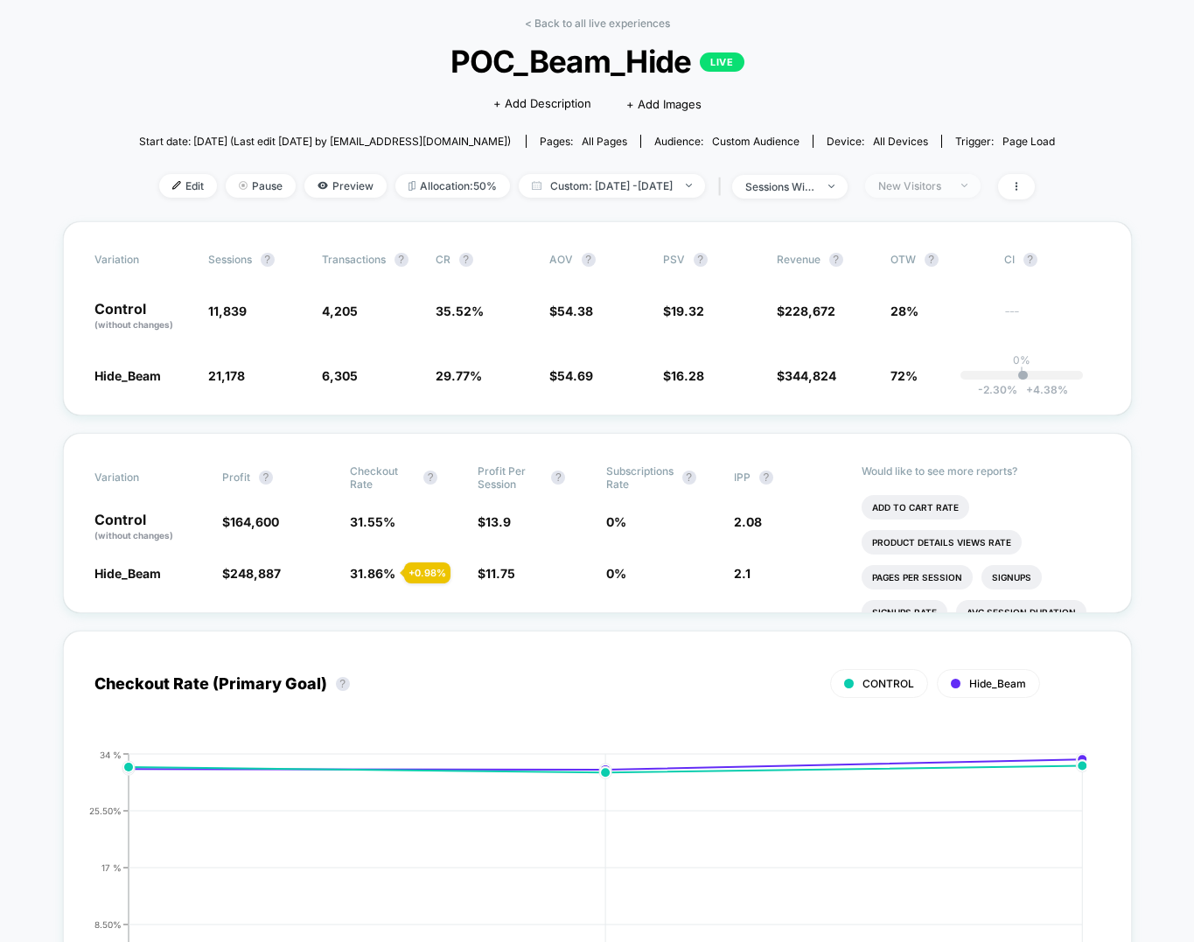
click at [979, 192] on span "New Visitors" at bounding box center [922, 186] width 115 height 24
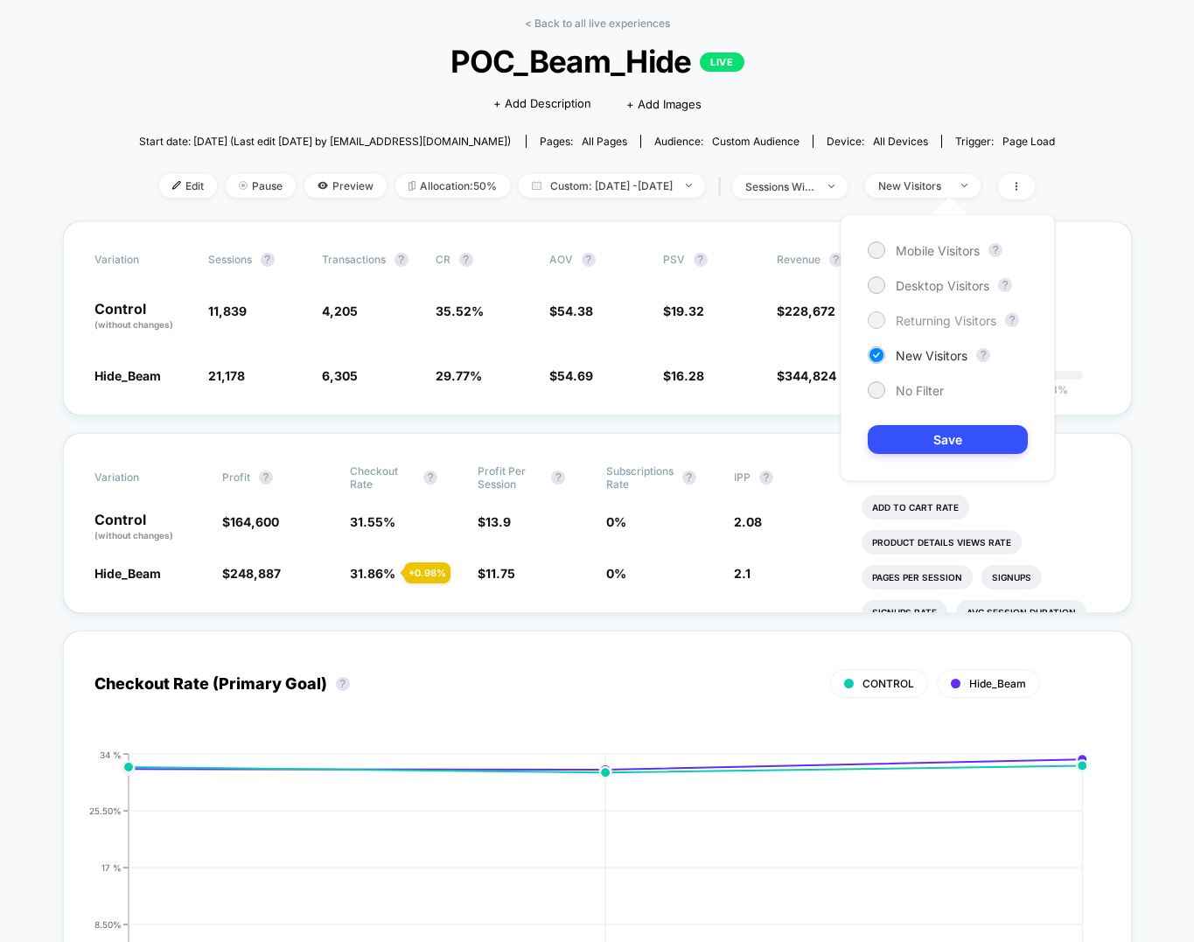
click at [934, 313] on span "Returning Visitors" at bounding box center [946, 320] width 101 height 15
click at [930, 435] on button "Save" at bounding box center [948, 439] width 160 height 29
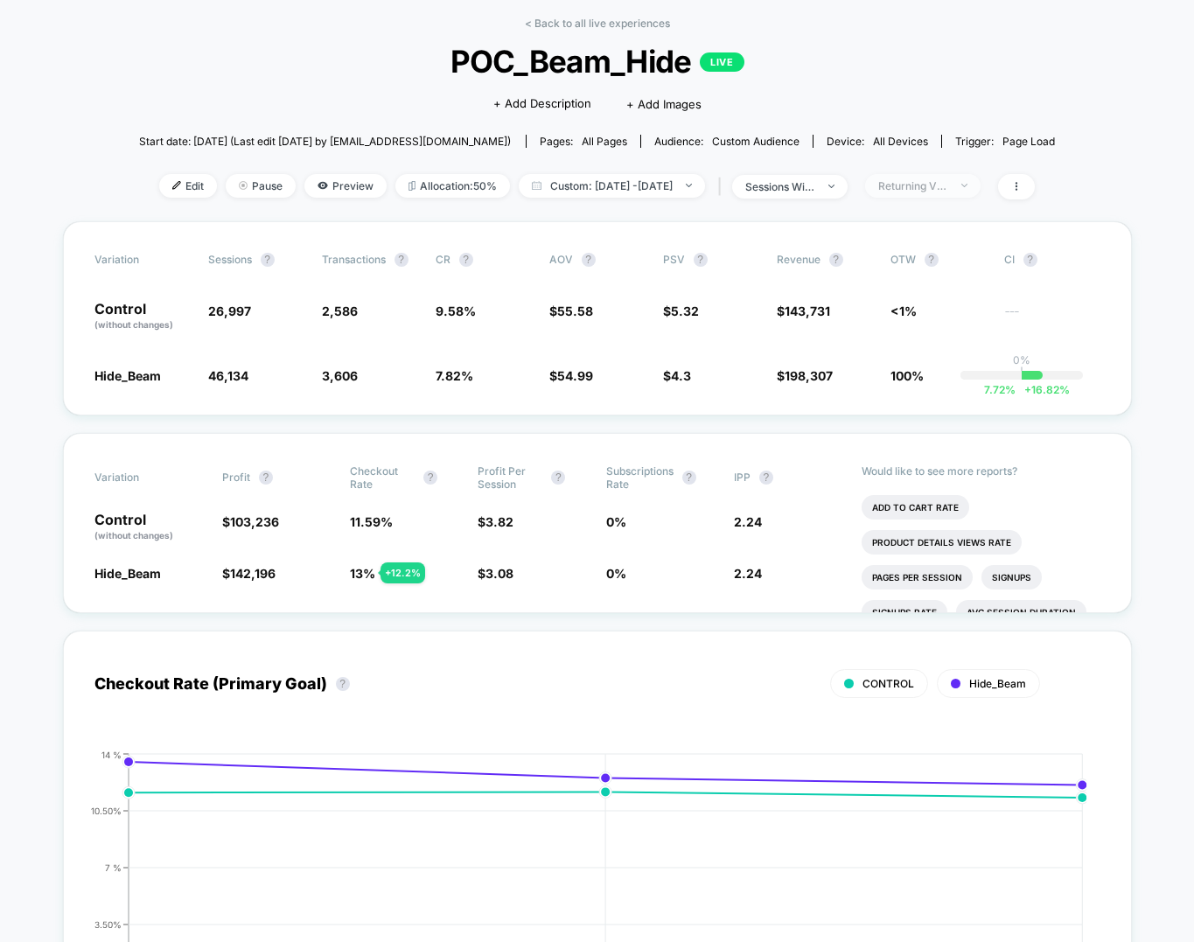
click at [948, 188] on div "Returning Visitors" at bounding box center [913, 185] width 70 height 13
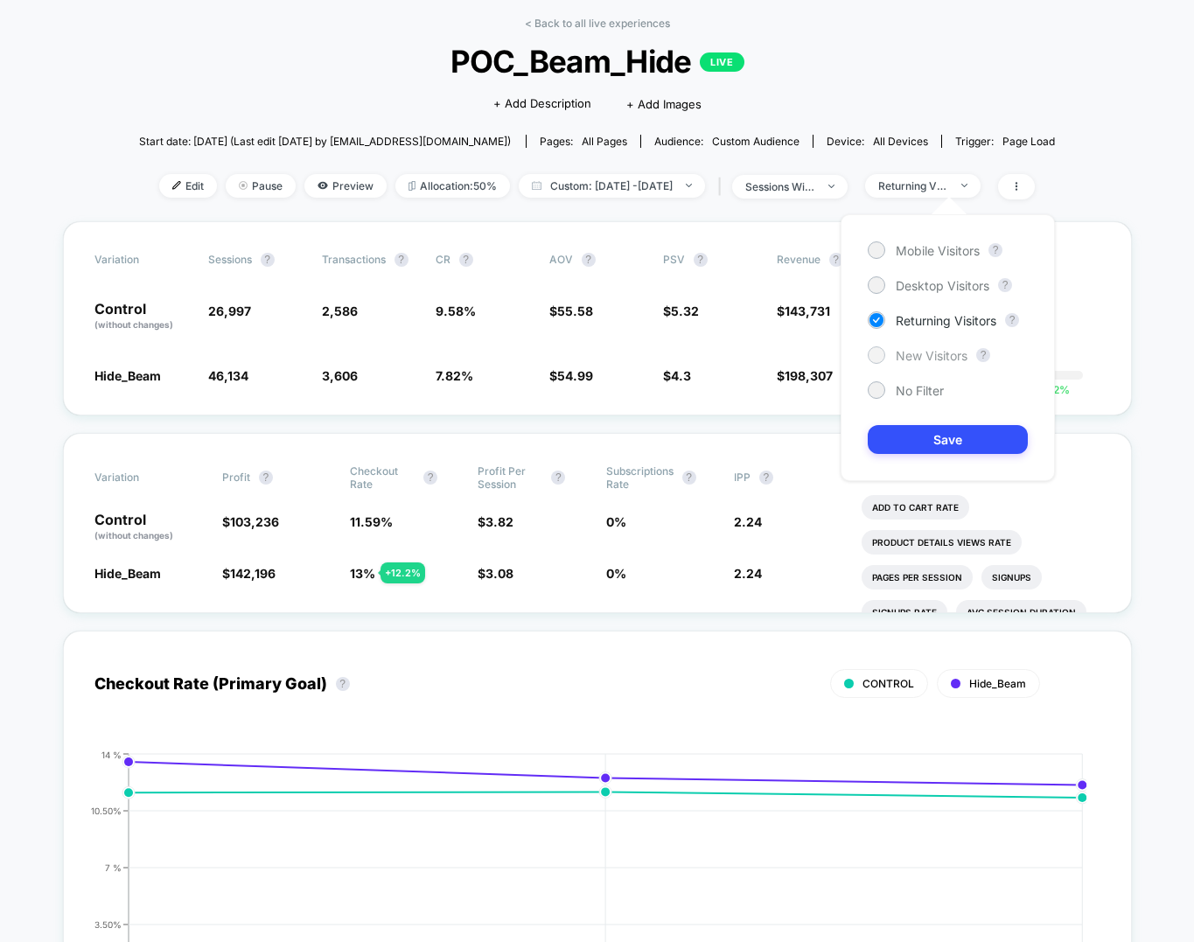
click at [948, 355] on span "New Visitors" at bounding box center [932, 355] width 72 height 15
click at [921, 441] on button "Save" at bounding box center [948, 439] width 160 height 29
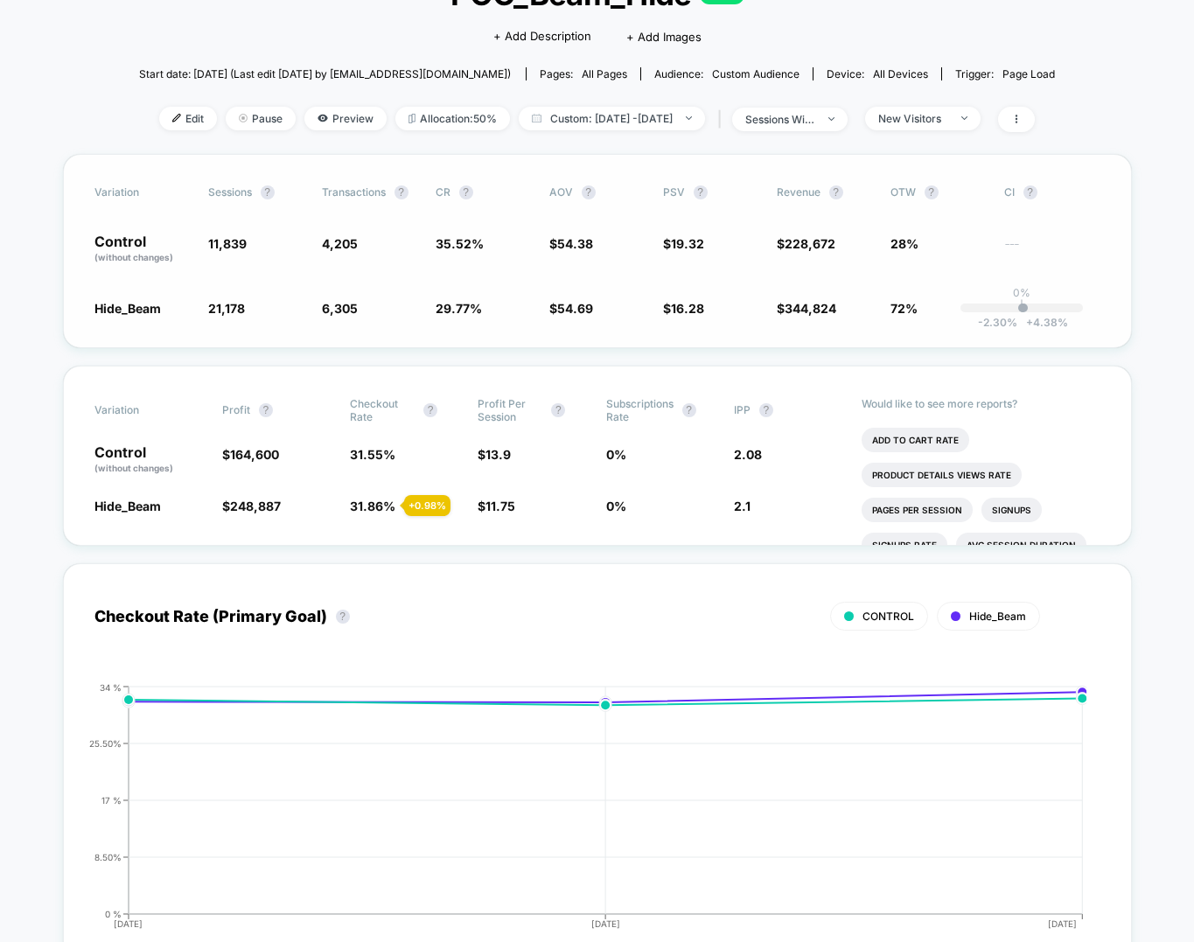
scroll to position [132, 0]
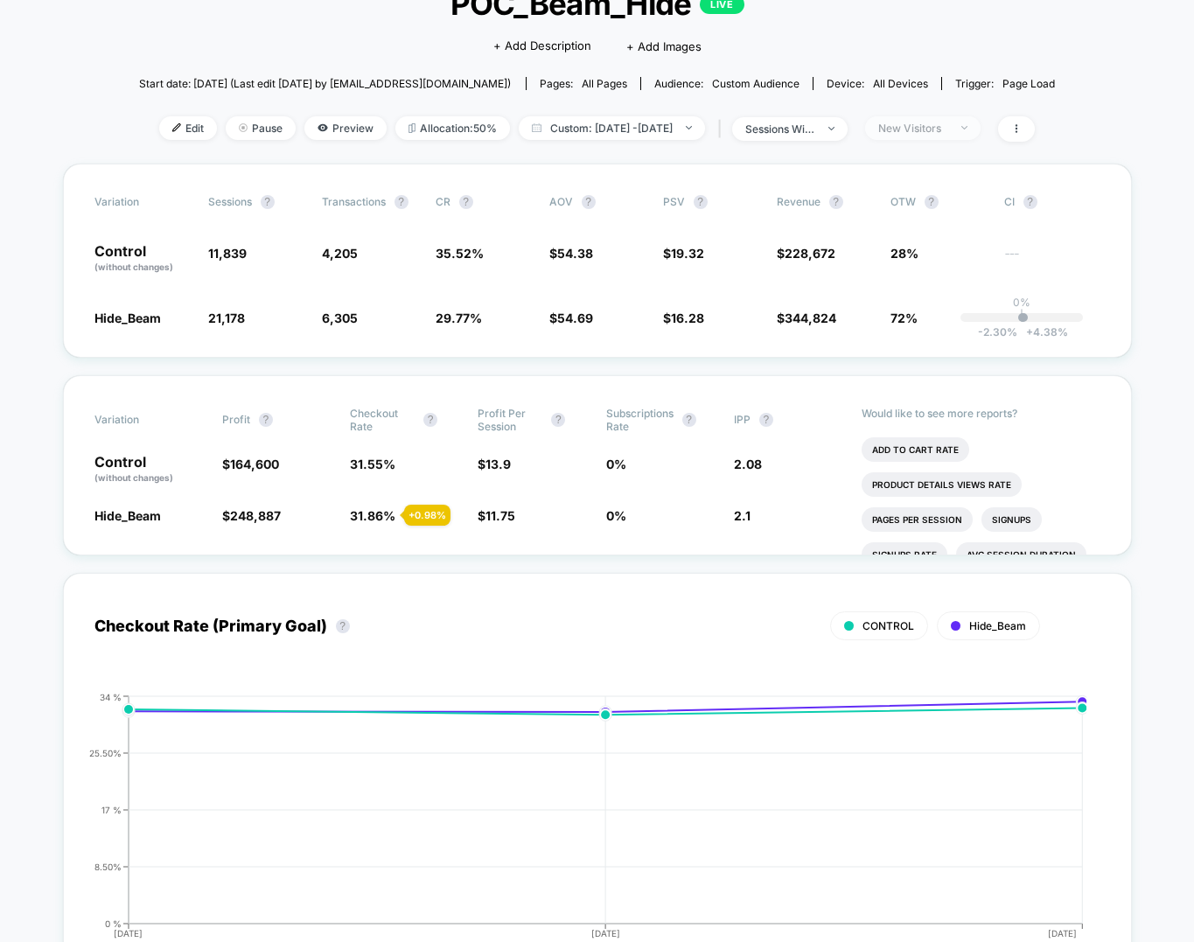
click at [956, 117] on span "New Visitors" at bounding box center [922, 128] width 115 height 24
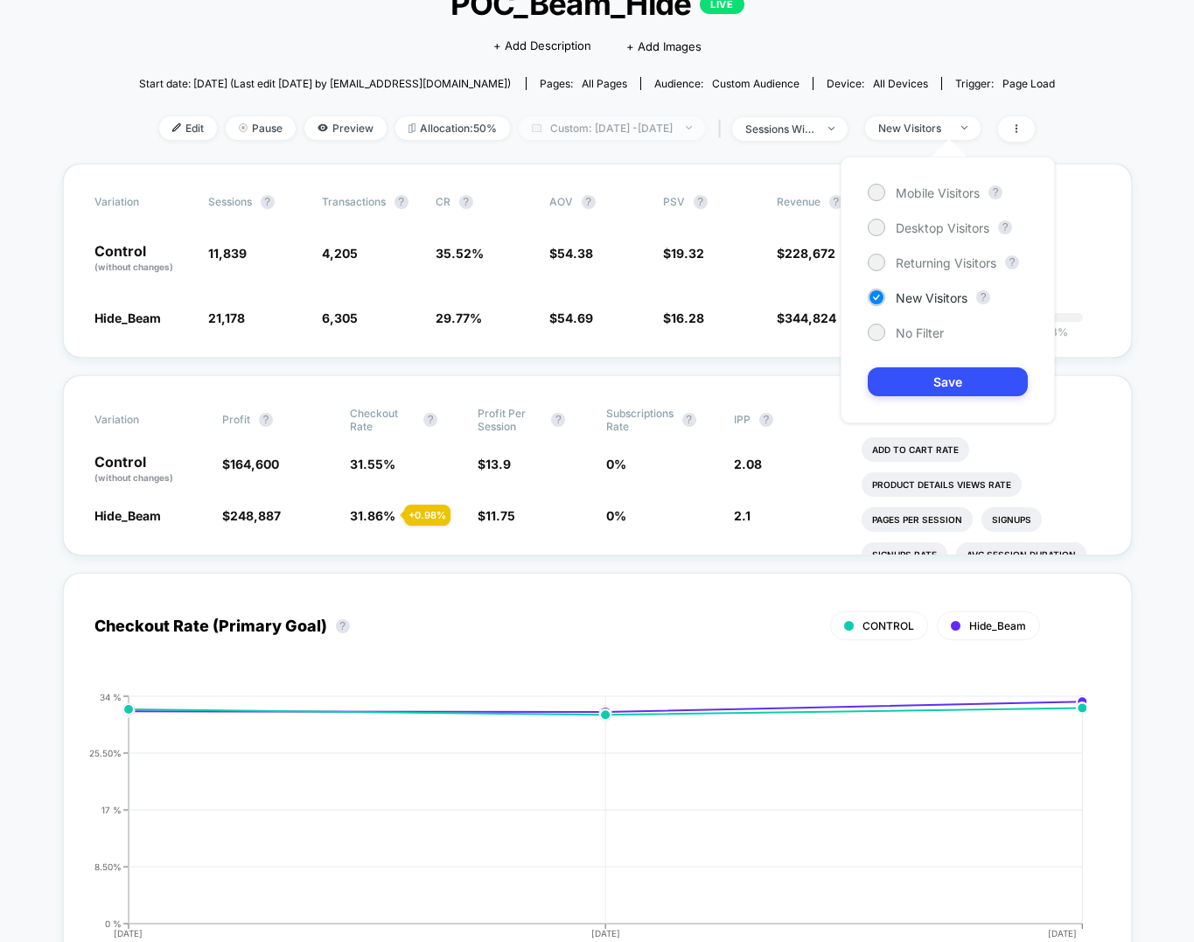
click at [673, 133] on span "Custom: Sep 8, 2025 - Sep 10, 2025" at bounding box center [612, 128] width 186 height 24
select select "*"
select select "****"
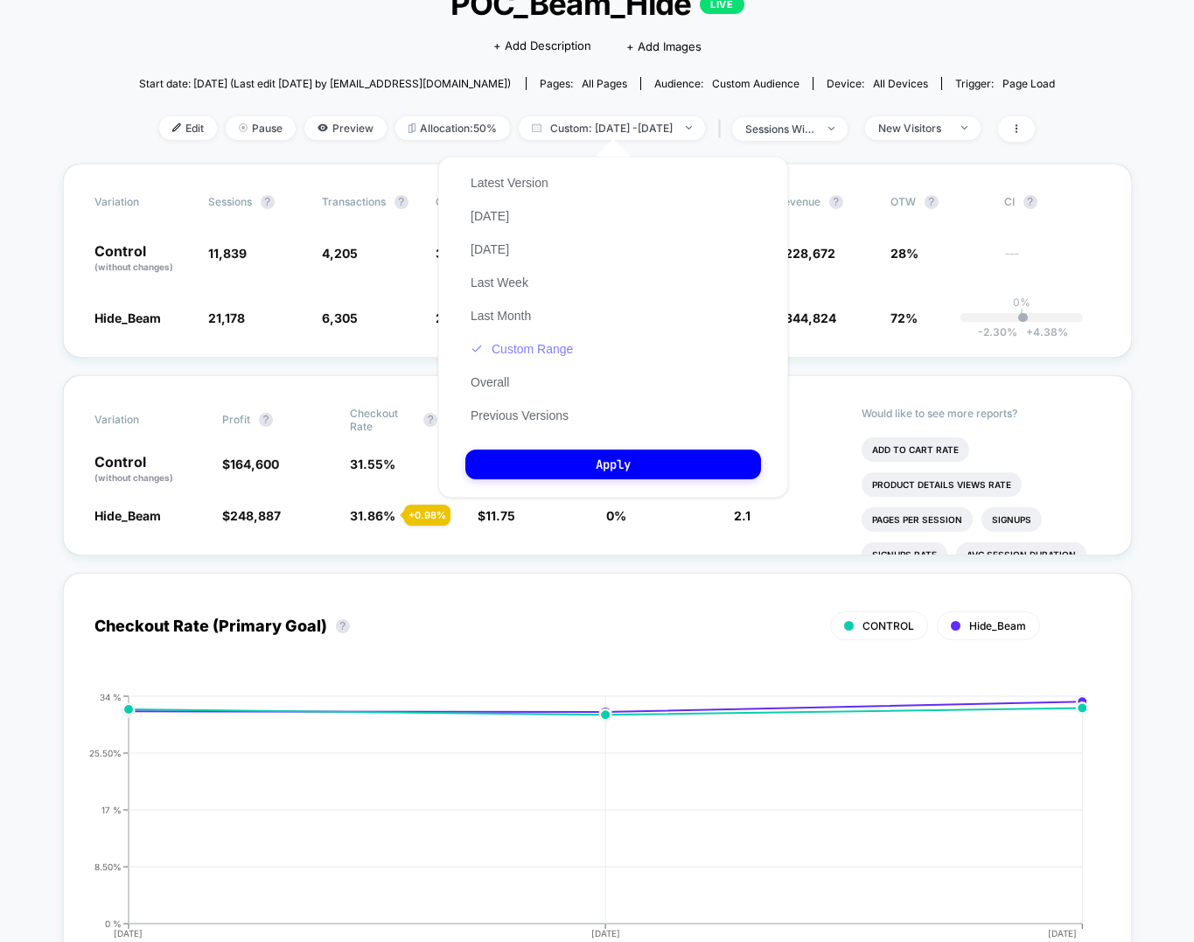
click at [555, 355] on button "Custom Range" at bounding box center [521, 349] width 113 height 16
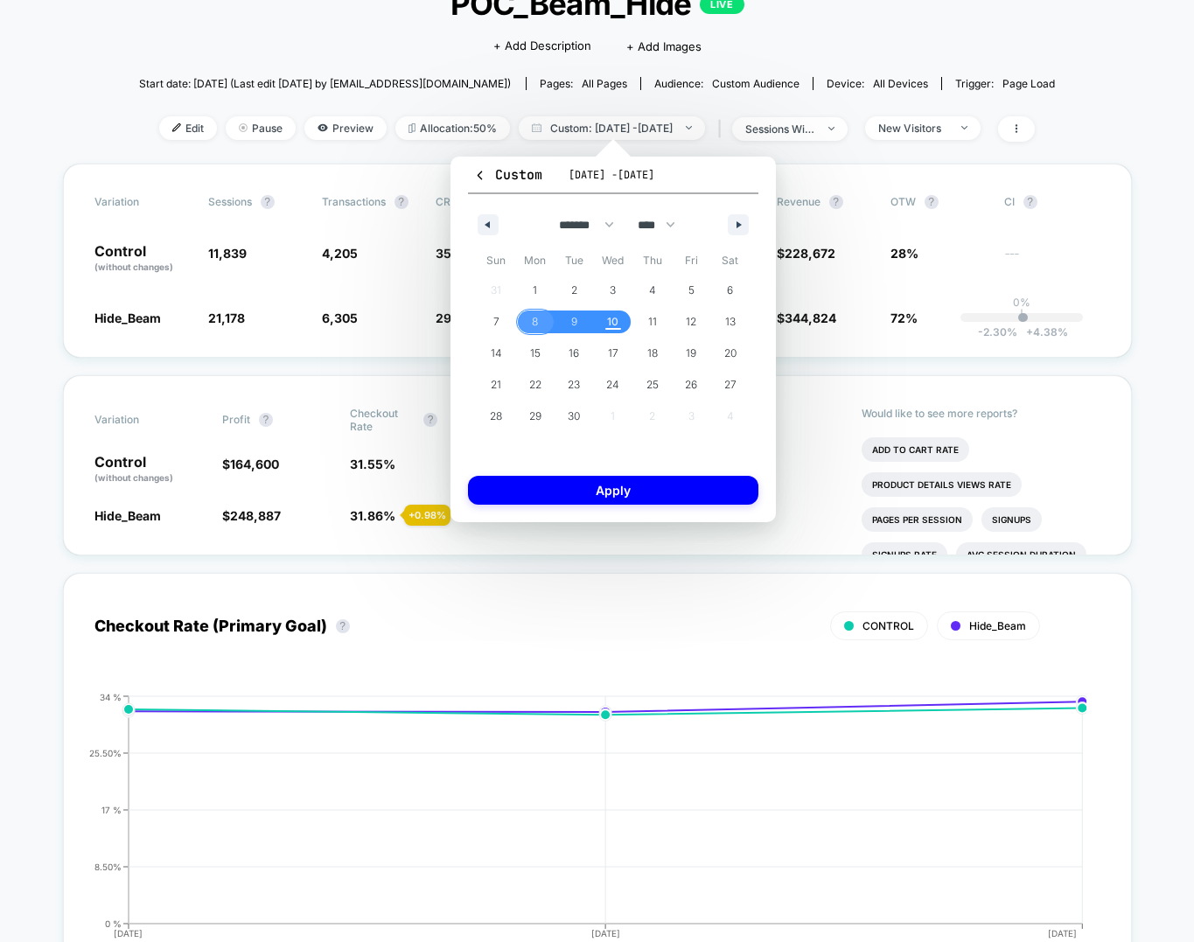
click at [530, 321] on span "8" at bounding box center [535, 321] width 39 height 23
click at [551, 499] on button "Apply" at bounding box center [613, 490] width 290 height 29
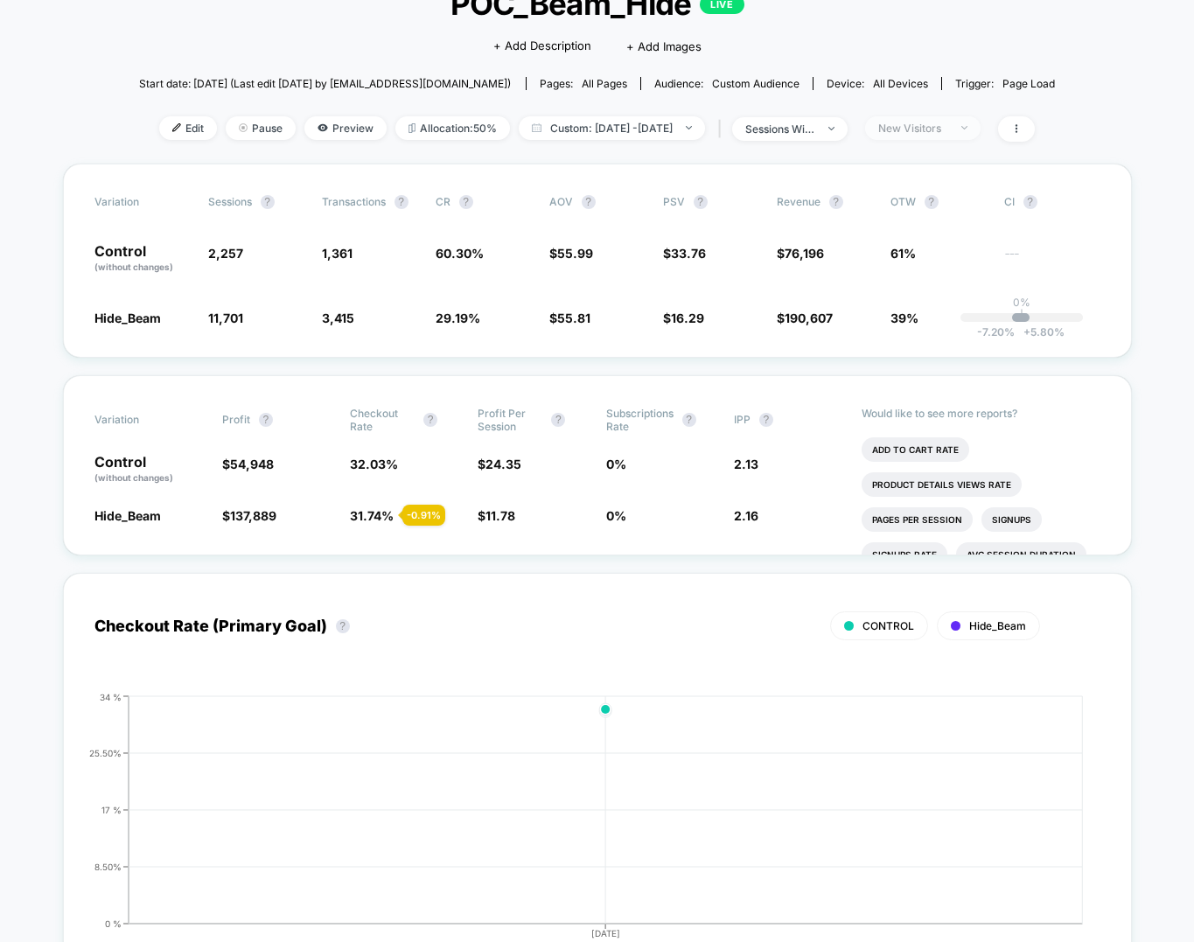
click at [948, 126] on div "New Visitors" at bounding box center [913, 128] width 70 height 13
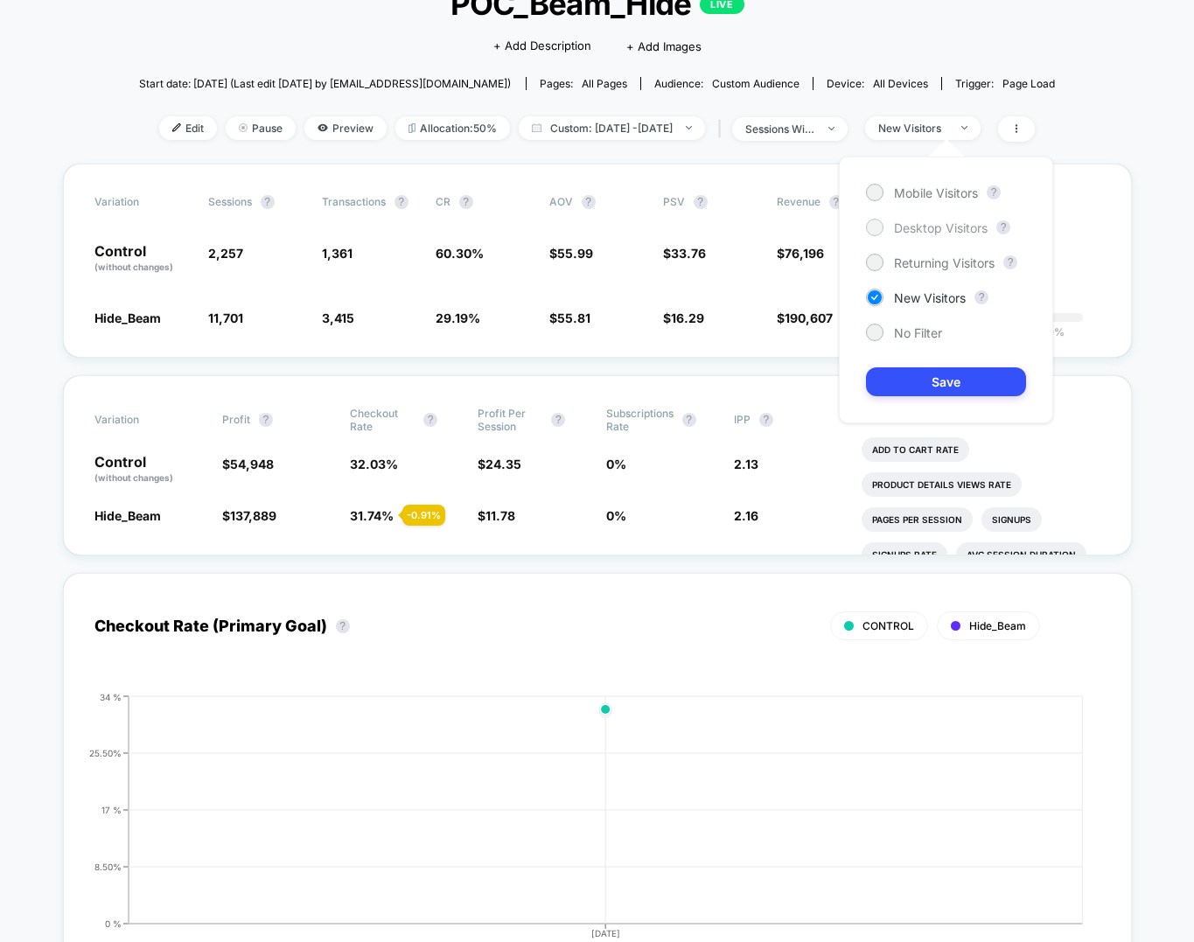
click at [927, 226] on span "Desktop Visitors" at bounding box center [941, 227] width 94 height 15
click at [915, 374] on button "Save" at bounding box center [946, 381] width 160 height 29
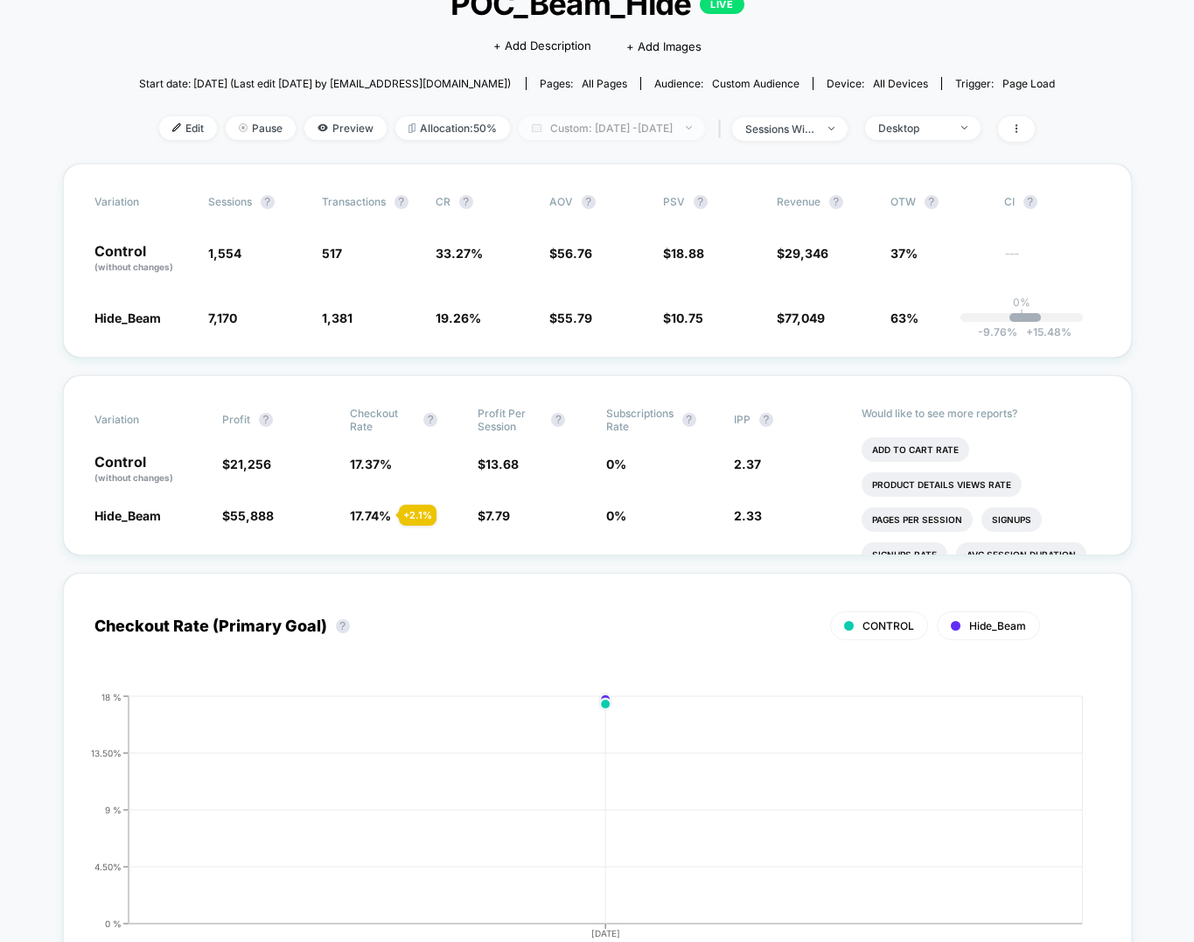
click at [705, 132] on span "Custom: Sep 8, 2025 - Sep 8, 2025" at bounding box center [612, 128] width 186 height 24
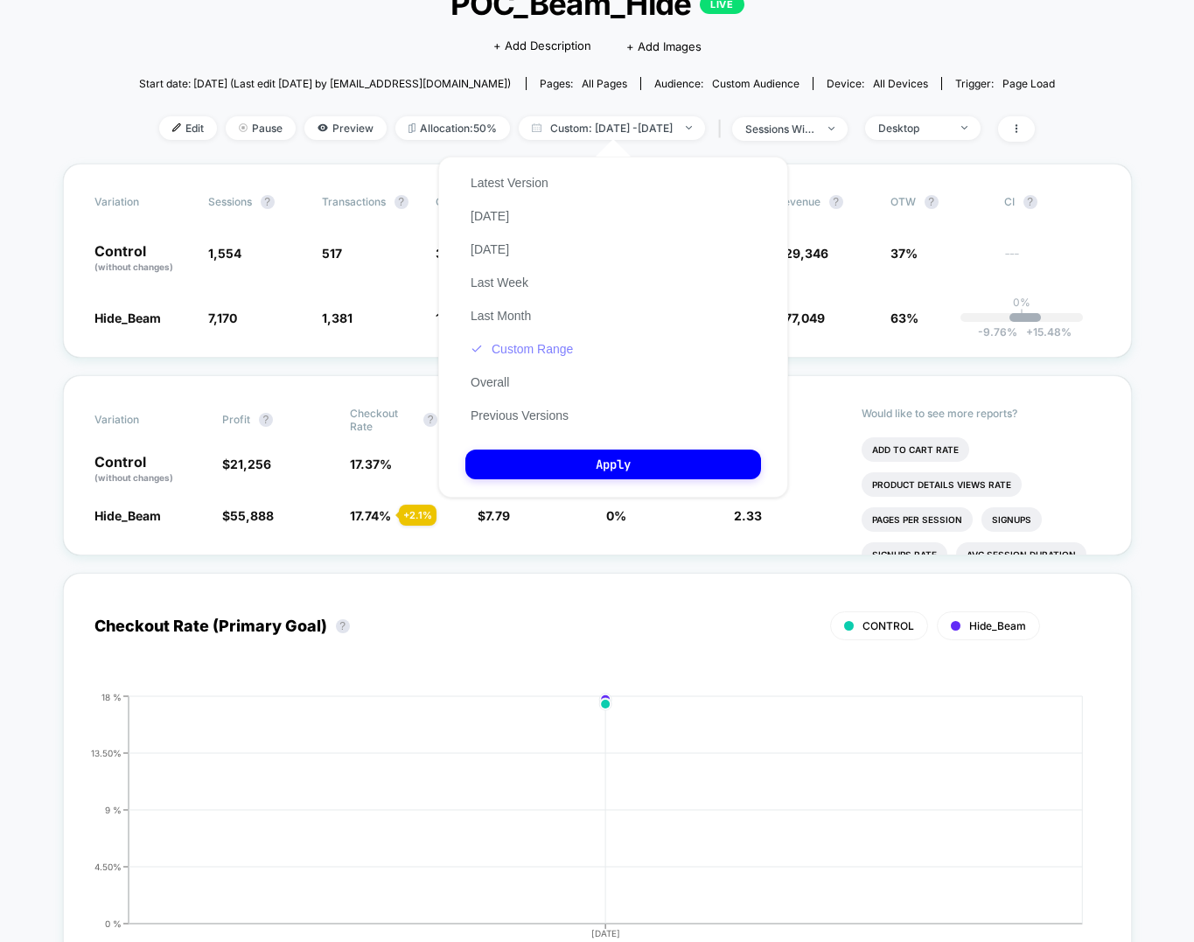
click at [538, 357] on button "Custom Range" at bounding box center [521, 349] width 113 height 16
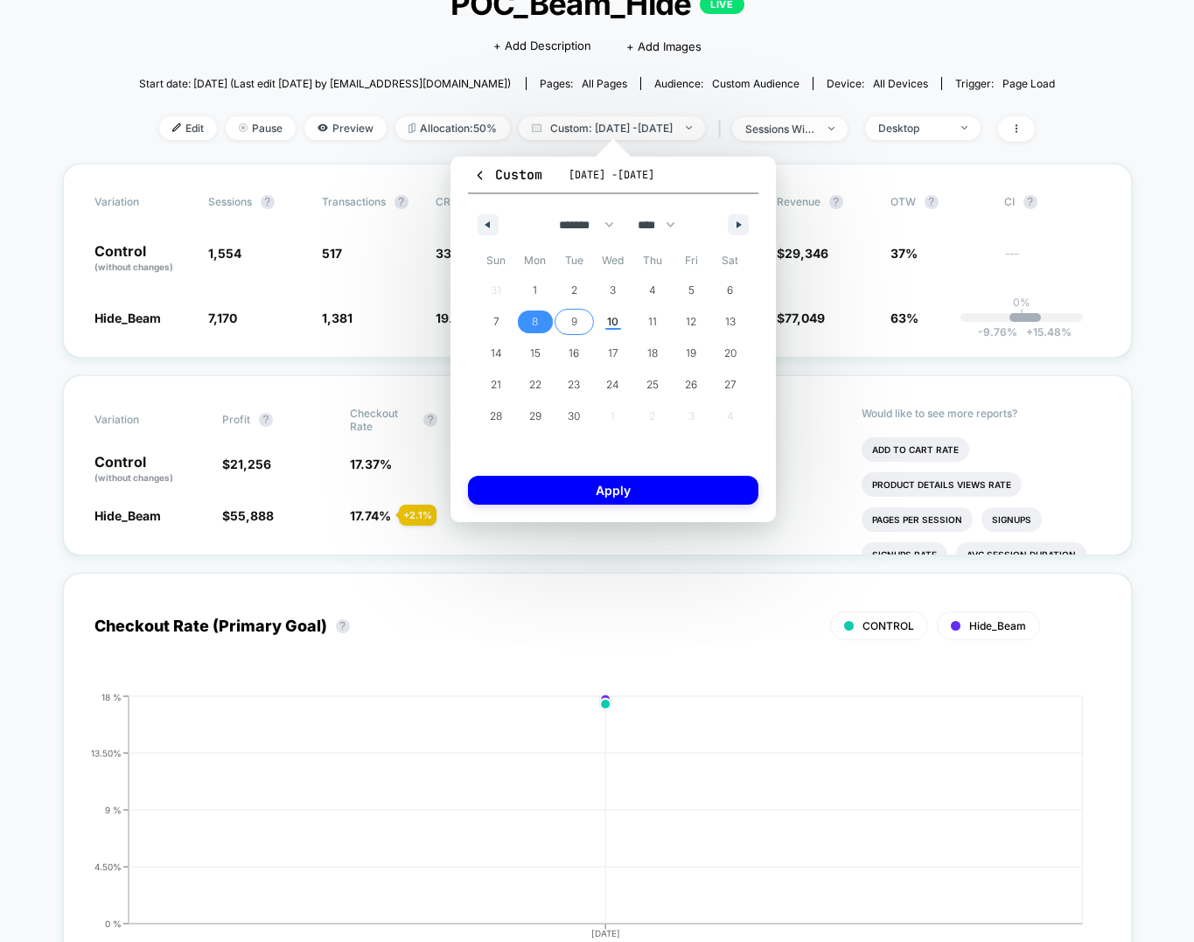
click at [571, 322] on span "9" at bounding box center [574, 321] width 6 height 31
click at [572, 485] on button "Apply" at bounding box center [613, 490] width 290 height 29
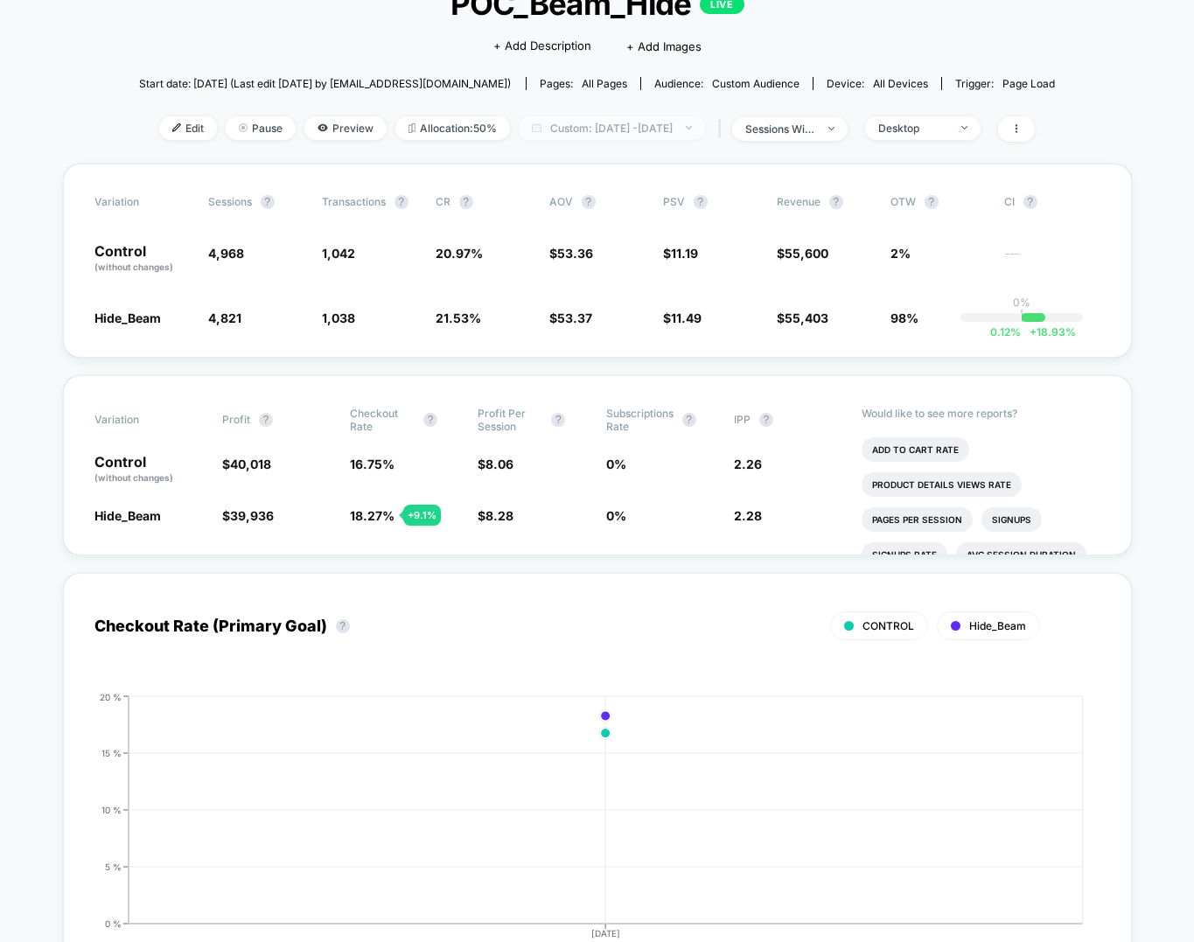
click at [609, 128] on span "Custom: Sep 9, 2025 - Sep 9, 2025" at bounding box center [612, 128] width 186 height 24
select select "*"
select select "****"
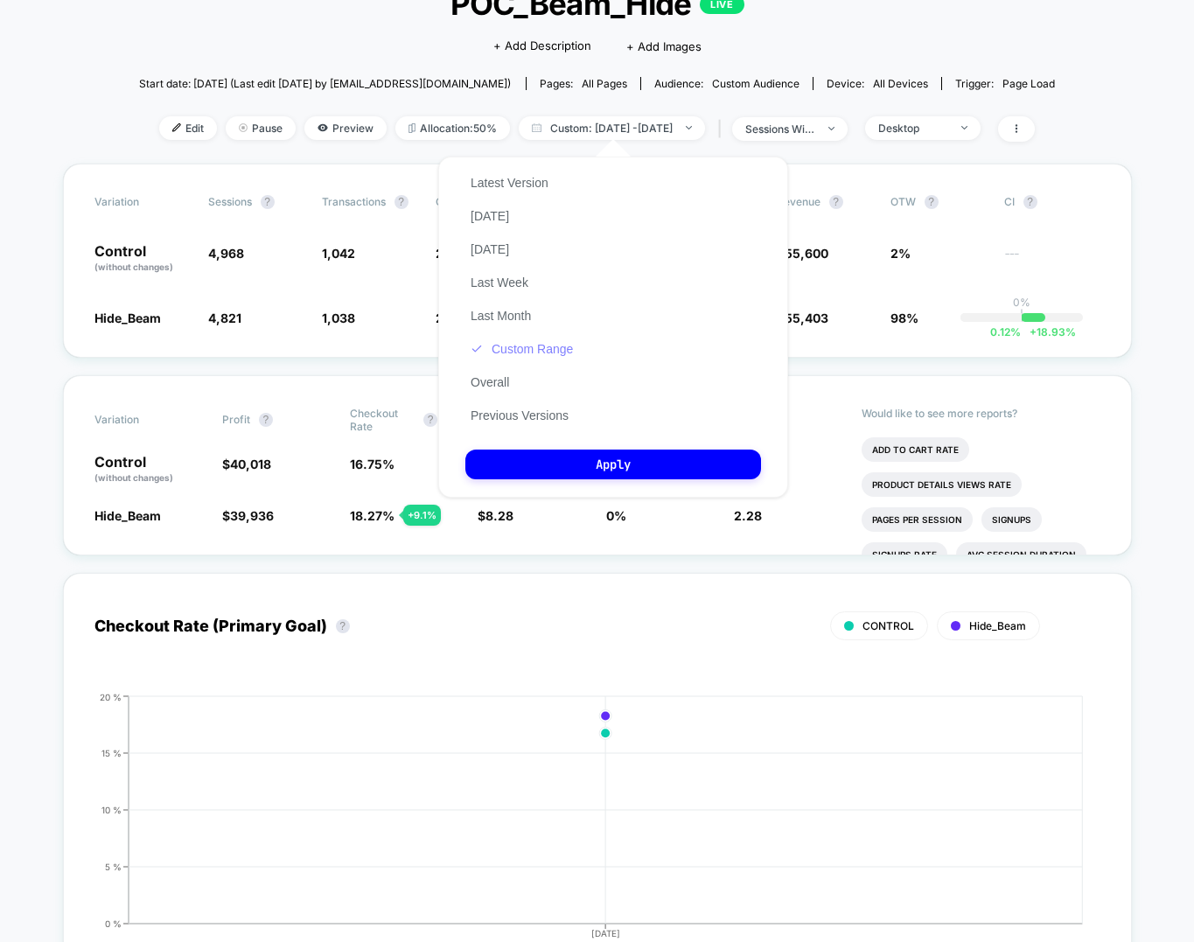
click at [550, 347] on button "Custom Range" at bounding box center [521, 349] width 113 height 16
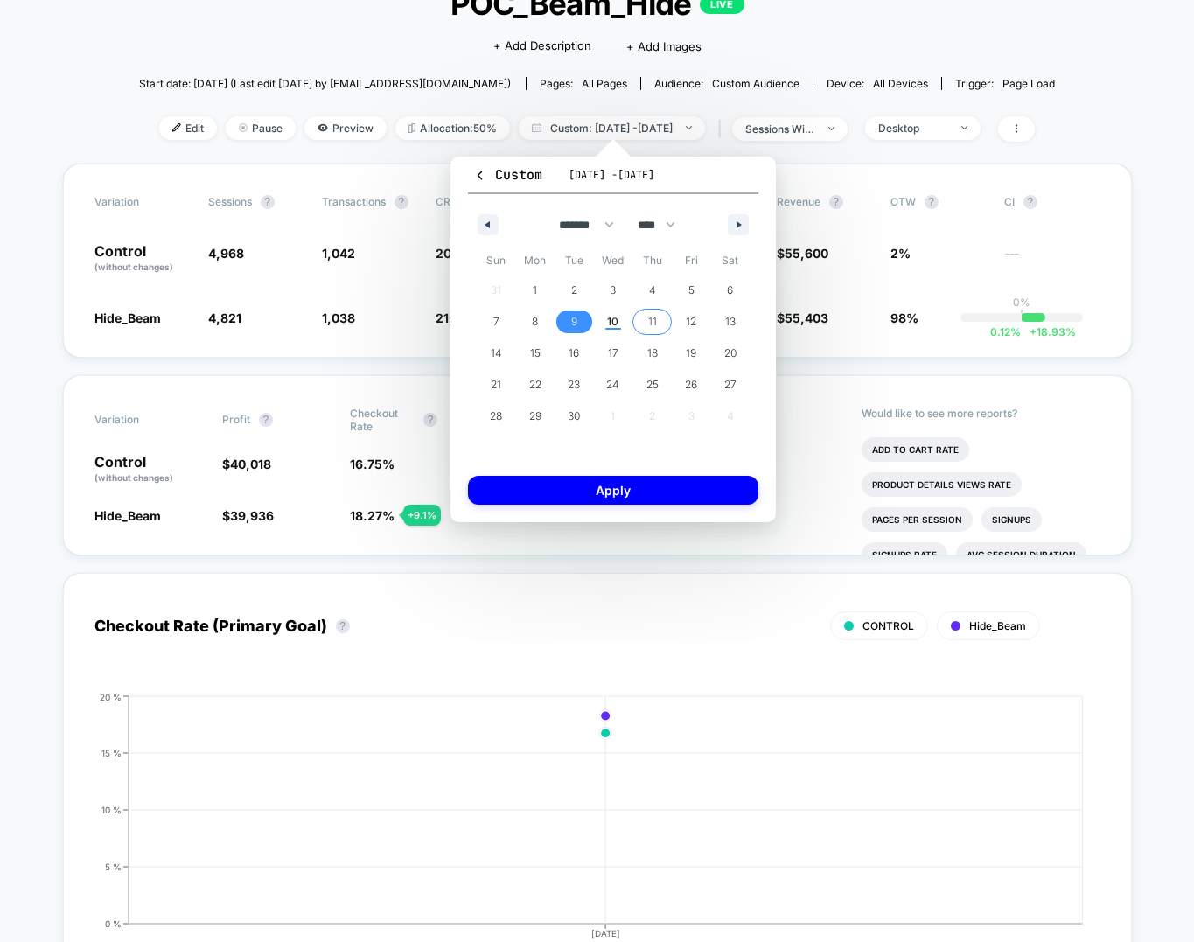
click at [604, 320] on span "10" at bounding box center [613, 321] width 39 height 23
click at [580, 308] on button "9" at bounding box center [574, 321] width 39 height 31
click at [541, 320] on span "8" at bounding box center [535, 321] width 39 height 23
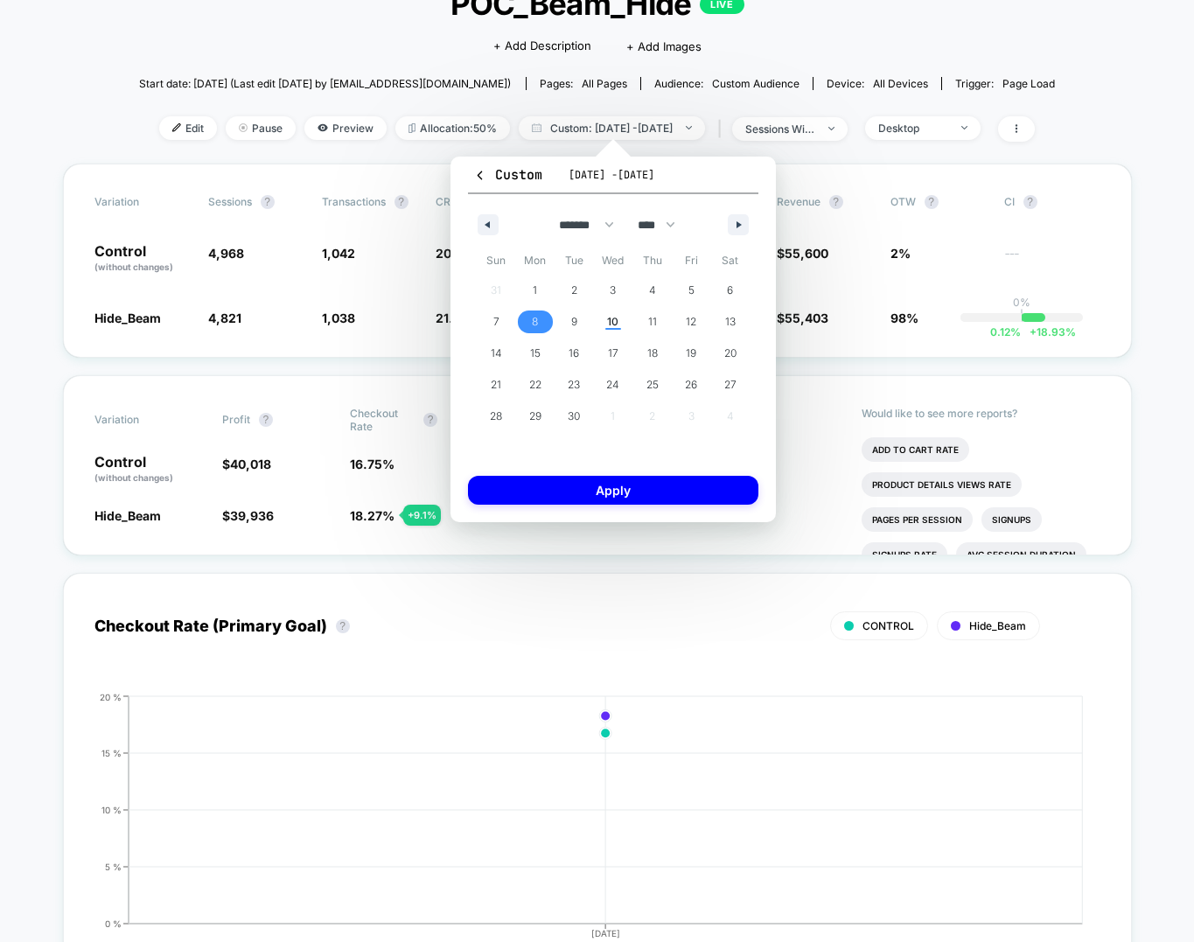
click at [541, 320] on span "8" at bounding box center [535, 321] width 39 height 23
click at [543, 471] on div "Custom Sep 9, 2025 - Sep 9, 2025 ******* ******** ***** ***** *** **** **** ***…" at bounding box center [612, 340] width 325 height 366
click at [544, 500] on button "Apply" at bounding box center [613, 490] width 290 height 29
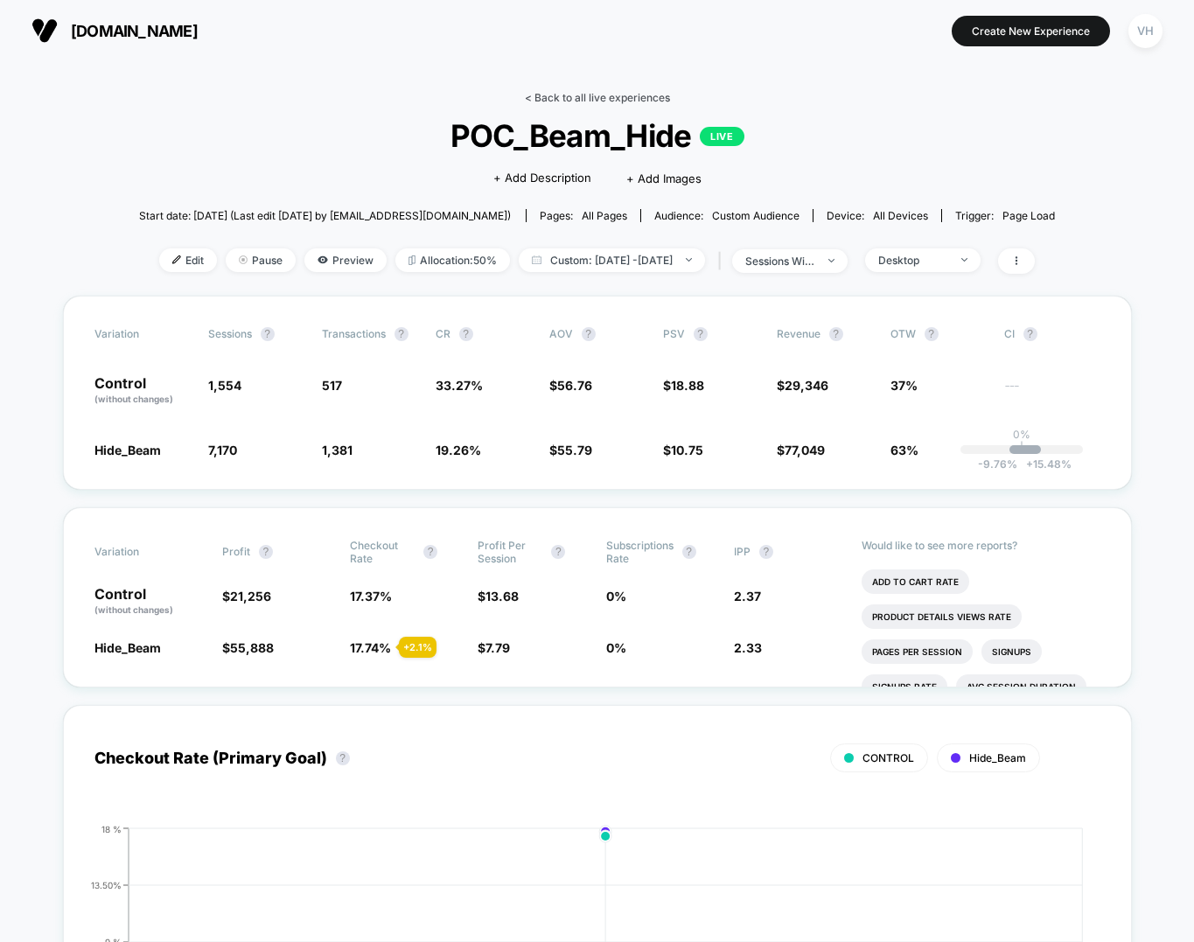
click at [538, 96] on link "< Back to all live experiences" at bounding box center [597, 97] width 145 height 13
